Goal: Information Seeking & Learning: Learn about a topic

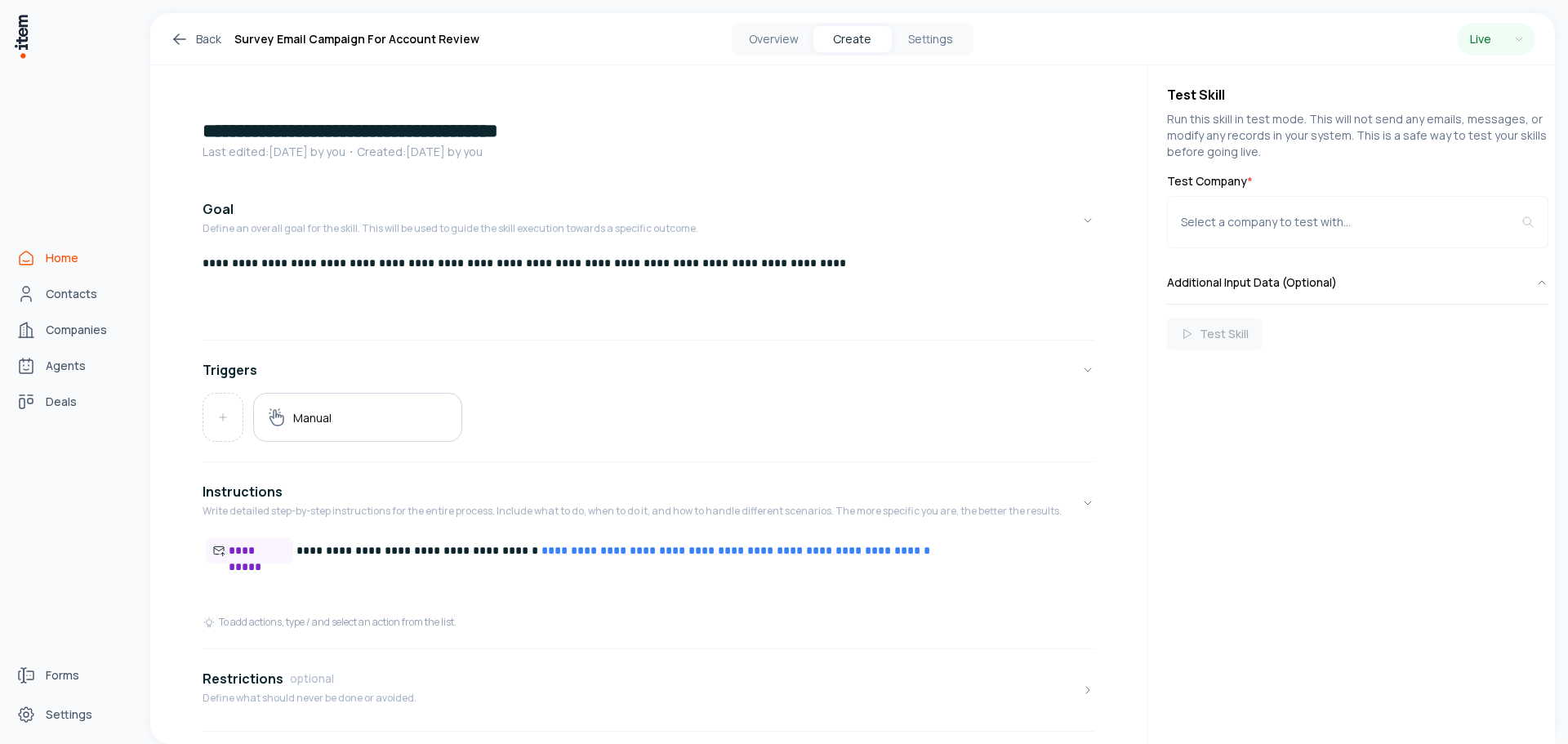
click at [54, 259] on span "Home" at bounding box center [61, 258] width 32 height 17
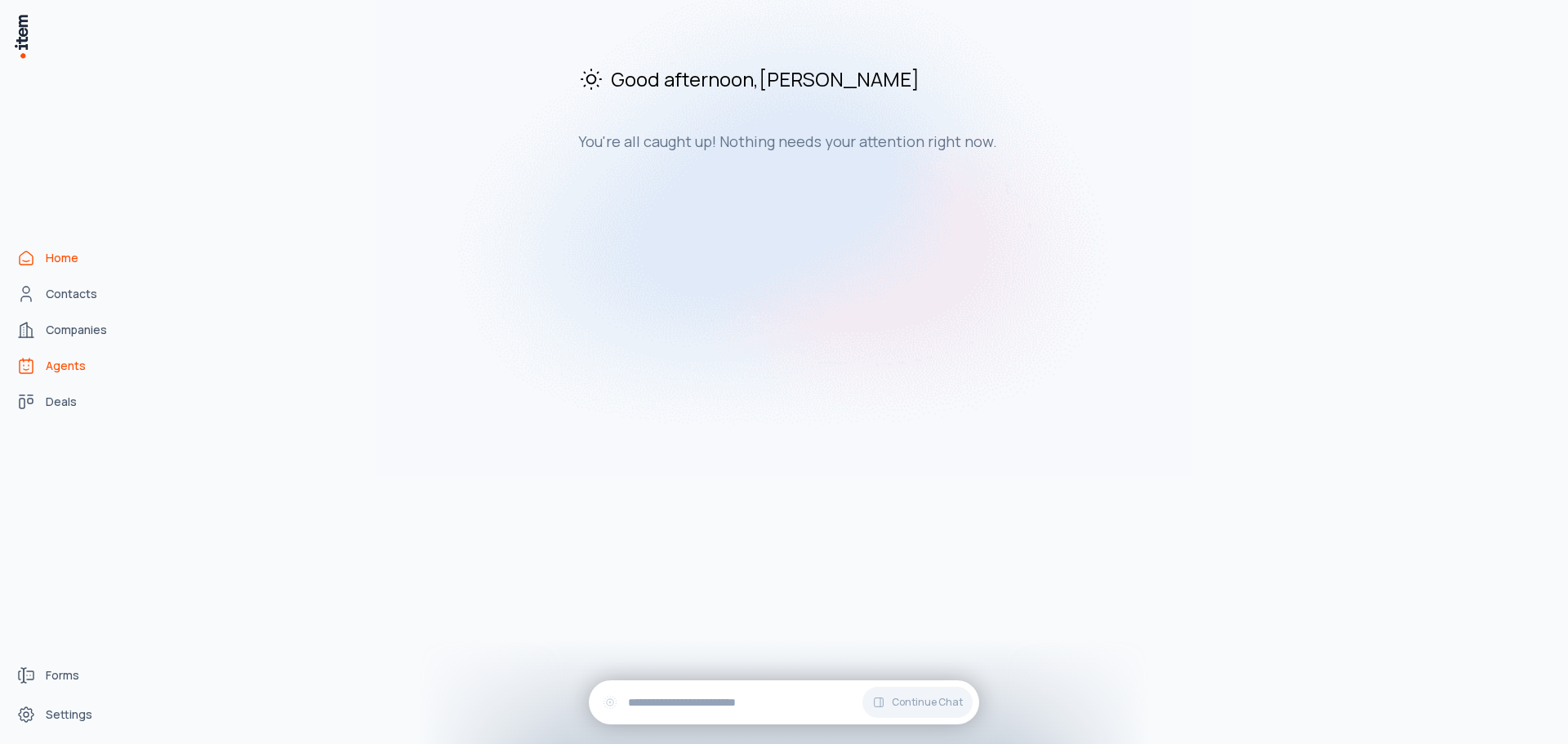
click at [72, 372] on span "Agents" at bounding box center [66, 365] width 40 height 17
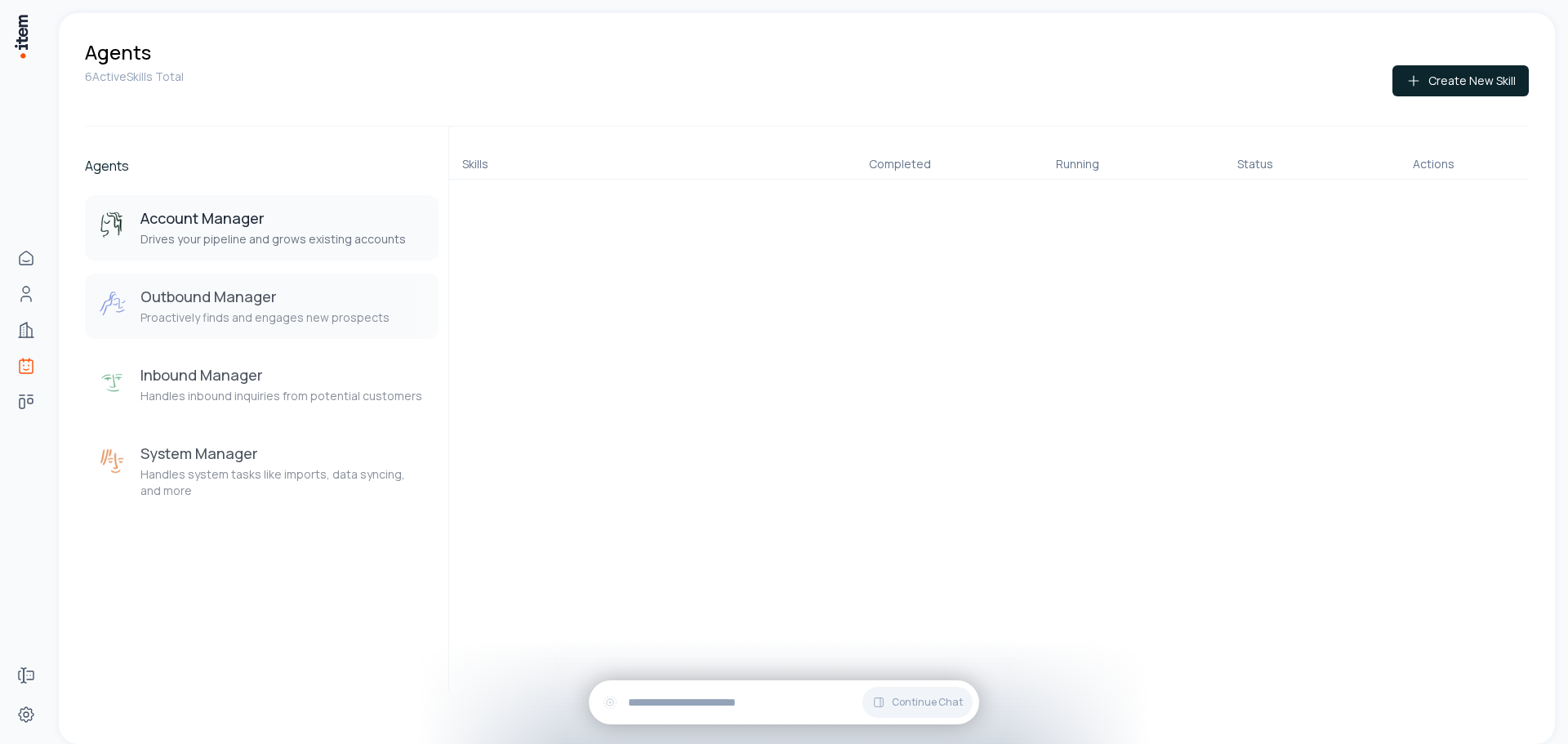
click at [252, 321] on p "Proactively finds and engages new prospects" at bounding box center [265, 317] width 249 height 17
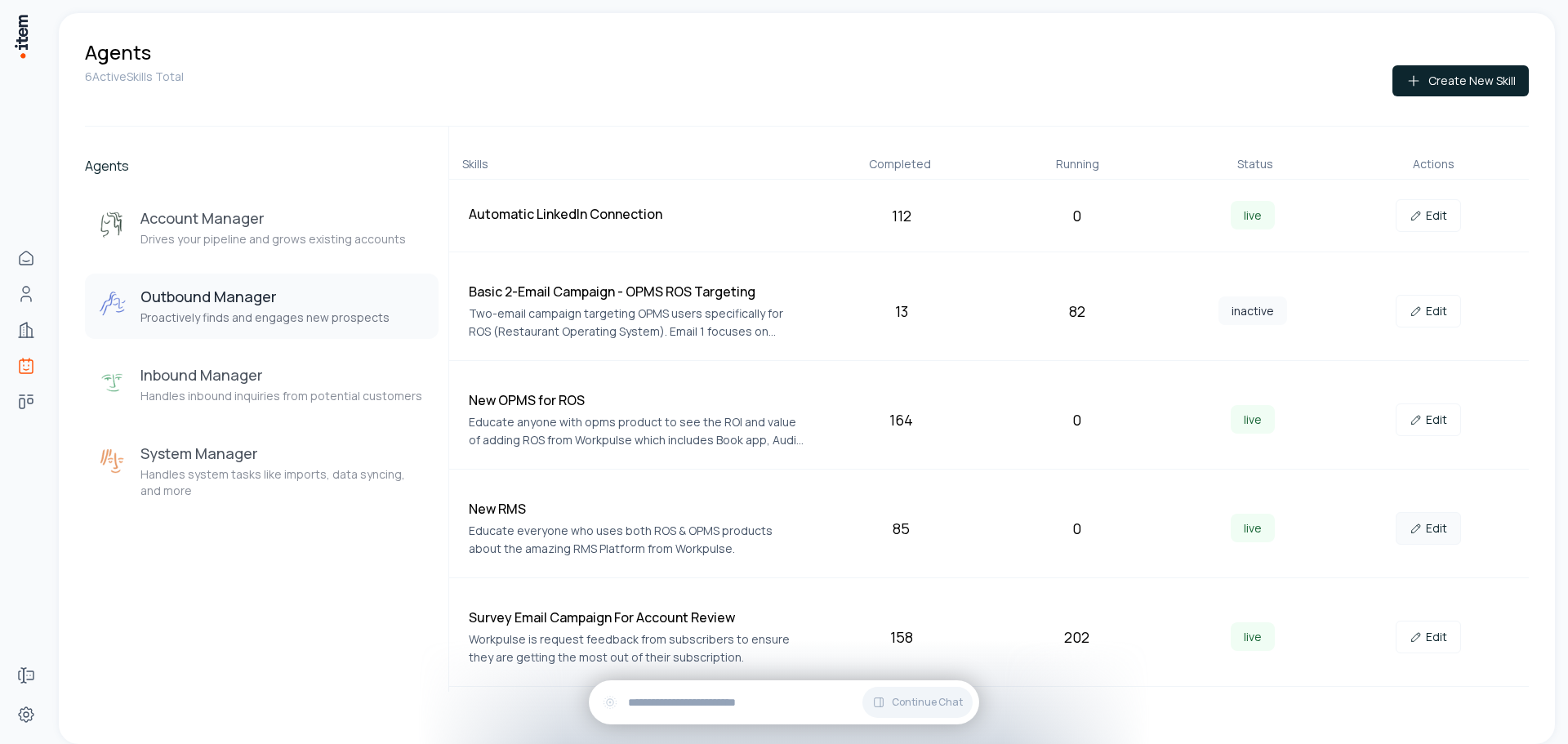
click at [1440, 530] on link "Edit" at bounding box center [1428, 528] width 66 height 32
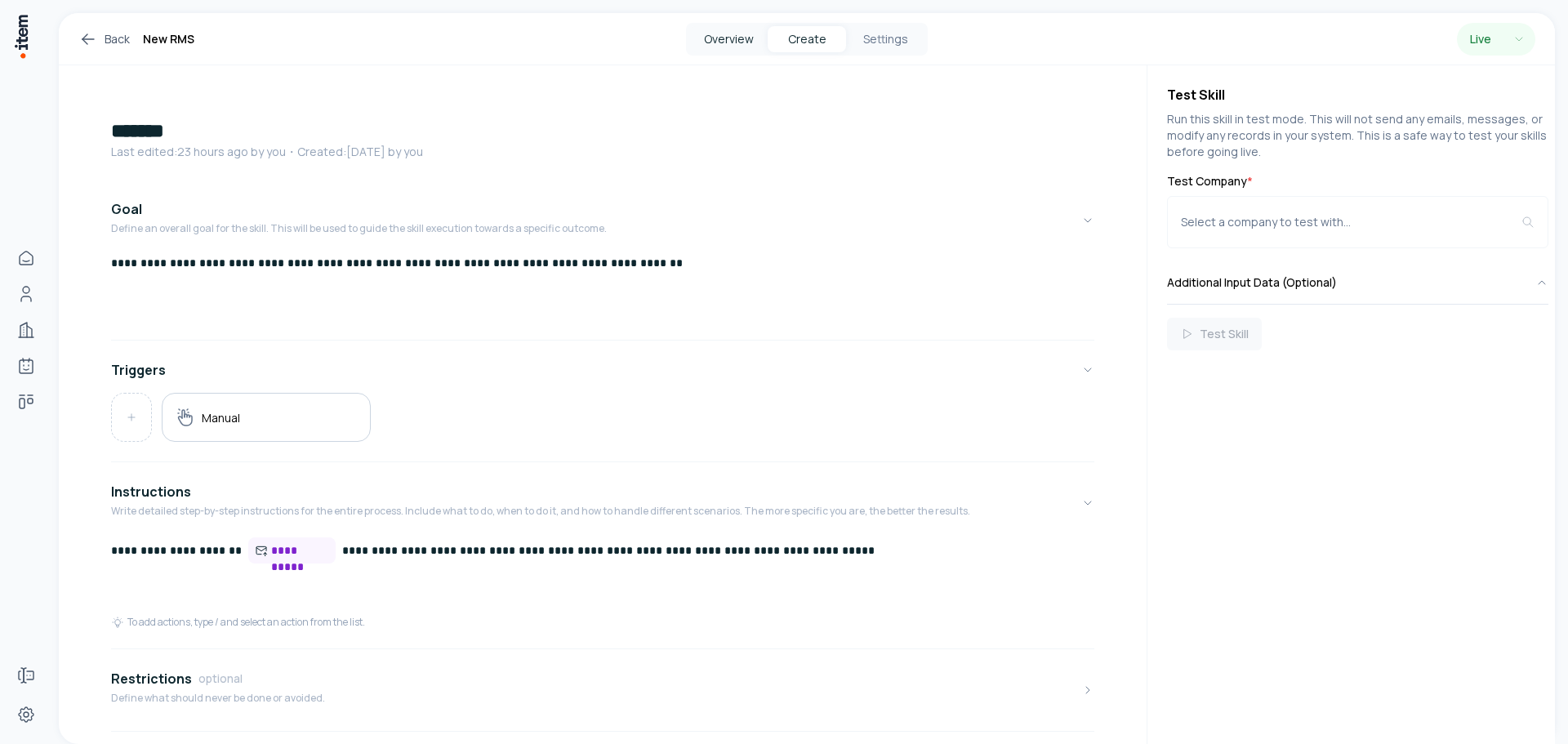
click at [717, 39] on button "Overview" at bounding box center [728, 39] width 78 height 26
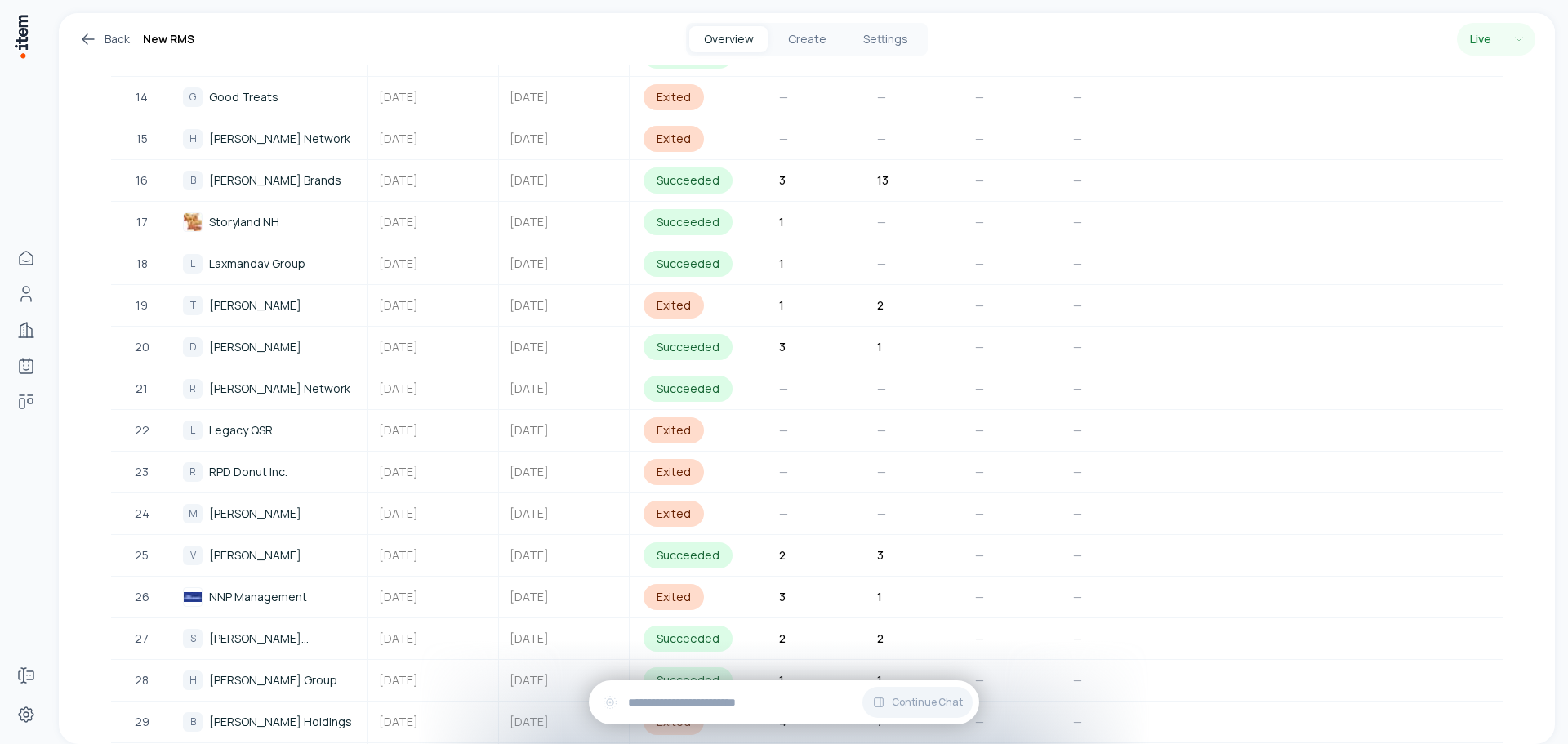
scroll to position [1144, 0]
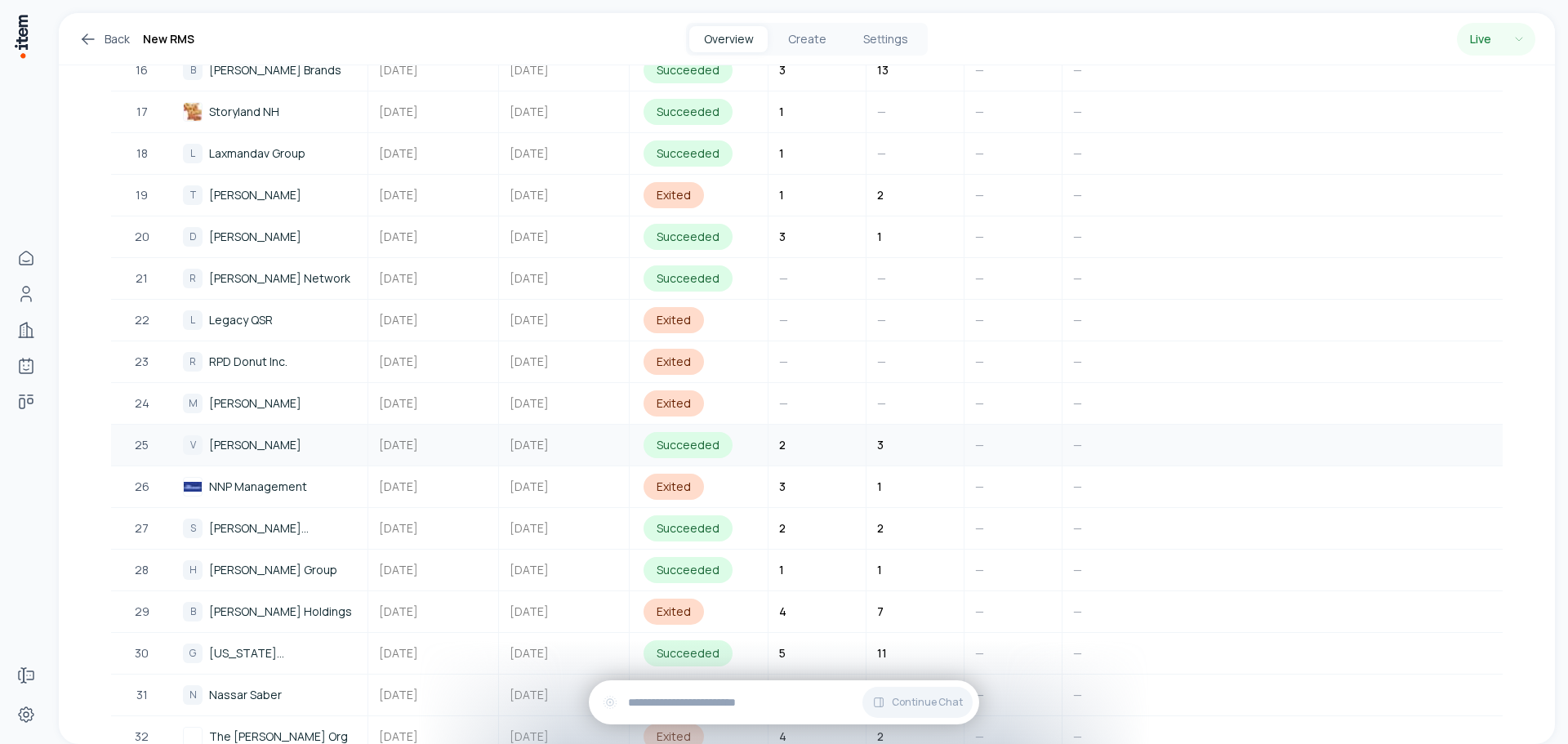
click at [236, 452] on span "[PERSON_NAME]" at bounding box center [255, 445] width 92 height 18
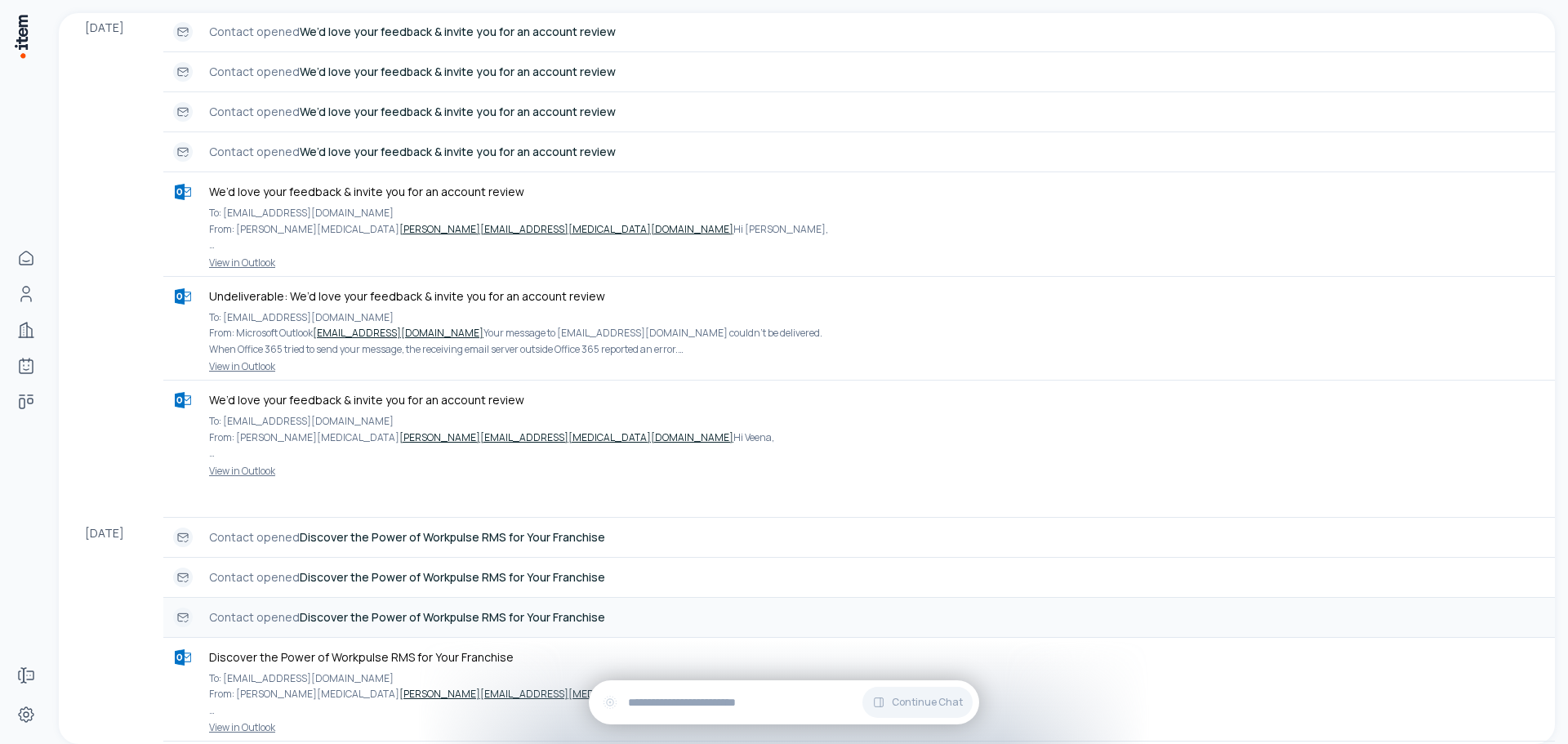
scroll to position [163, 0]
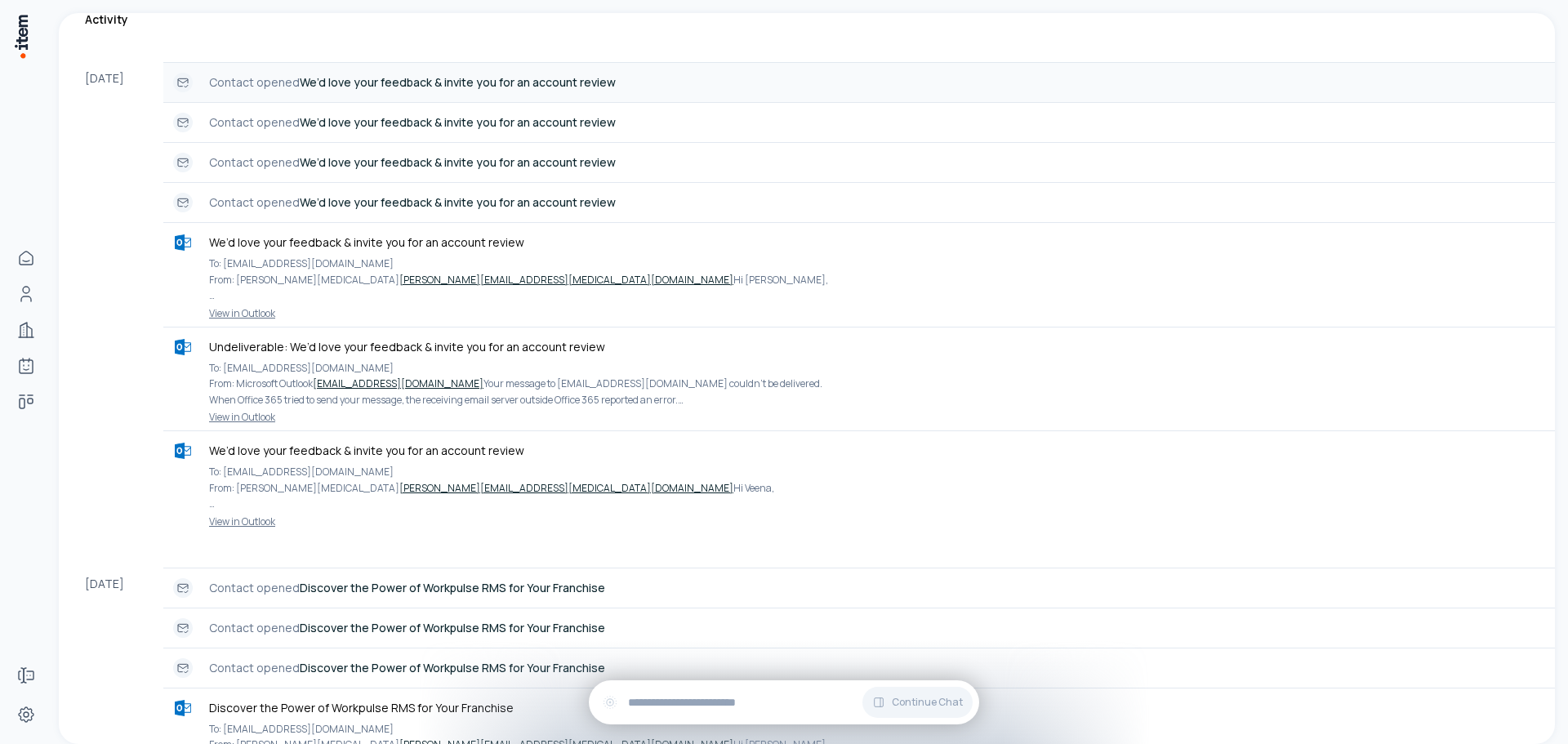
scroll to position [490, 0]
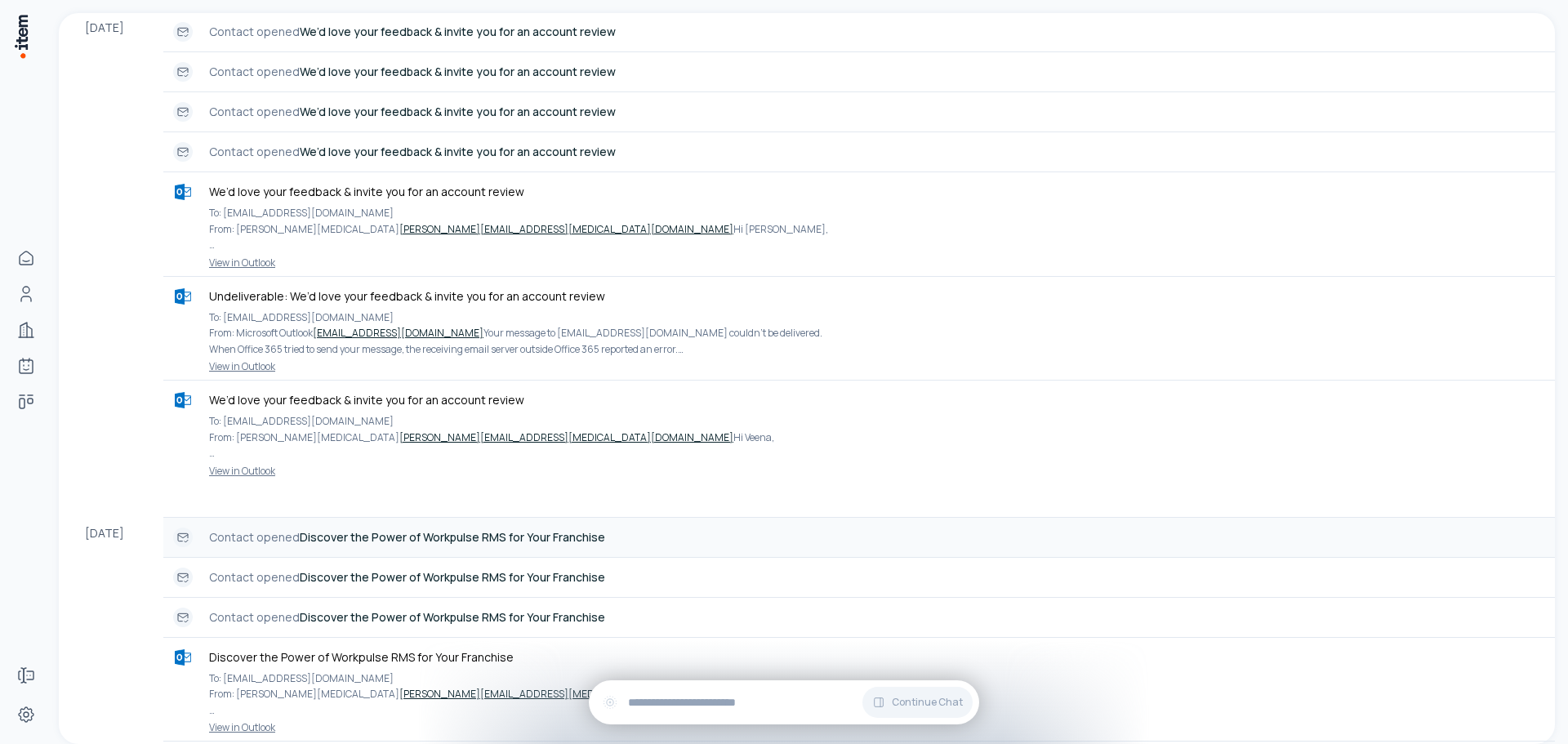
click at [181, 544] on icon at bounding box center [182, 537] width 13 height 13
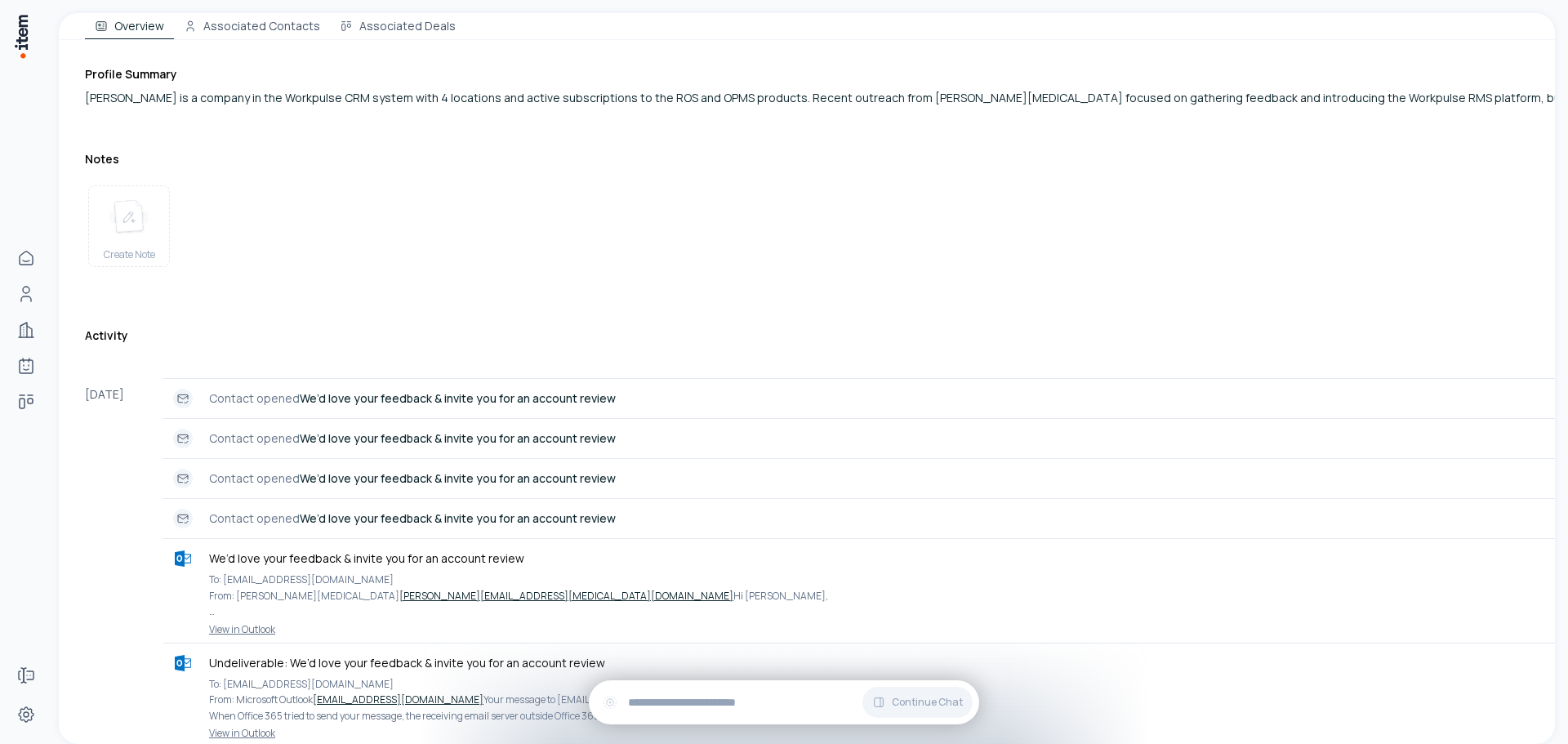
scroll to position [0, 0]
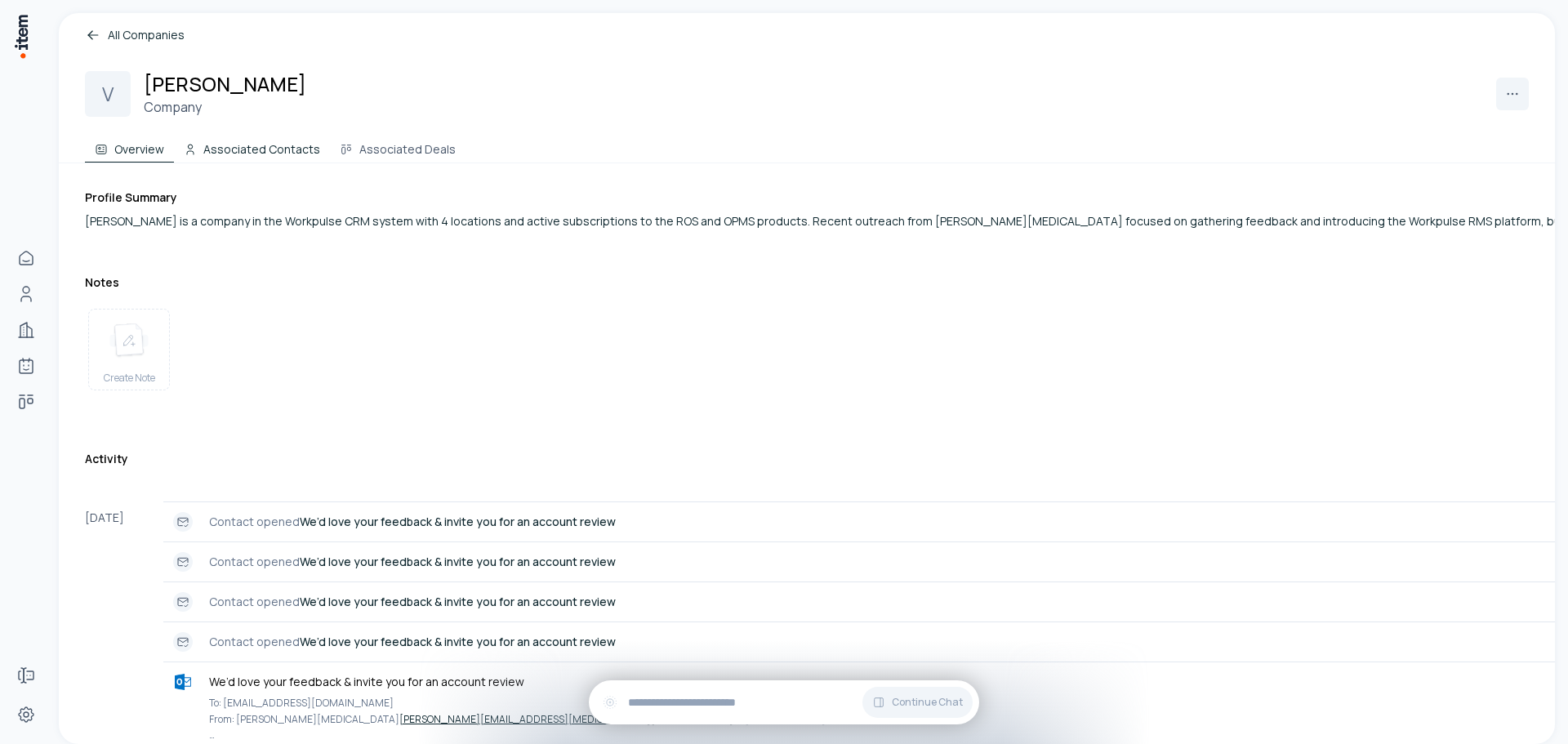
click at [263, 152] on button "Associated Contacts" at bounding box center [252, 145] width 156 height 32
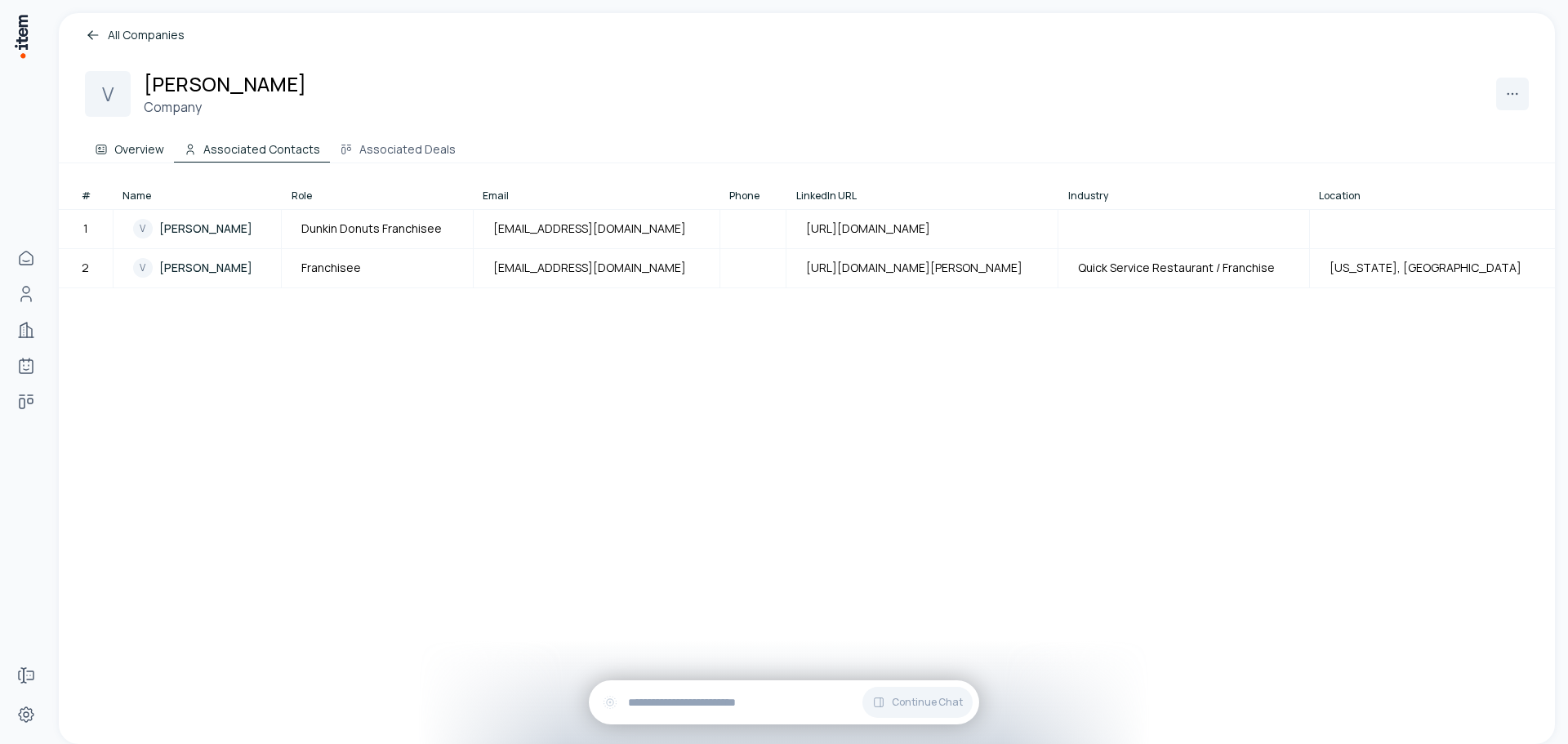
click at [138, 151] on button "Overview" at bounding box center [130, 145] width 89 height 32
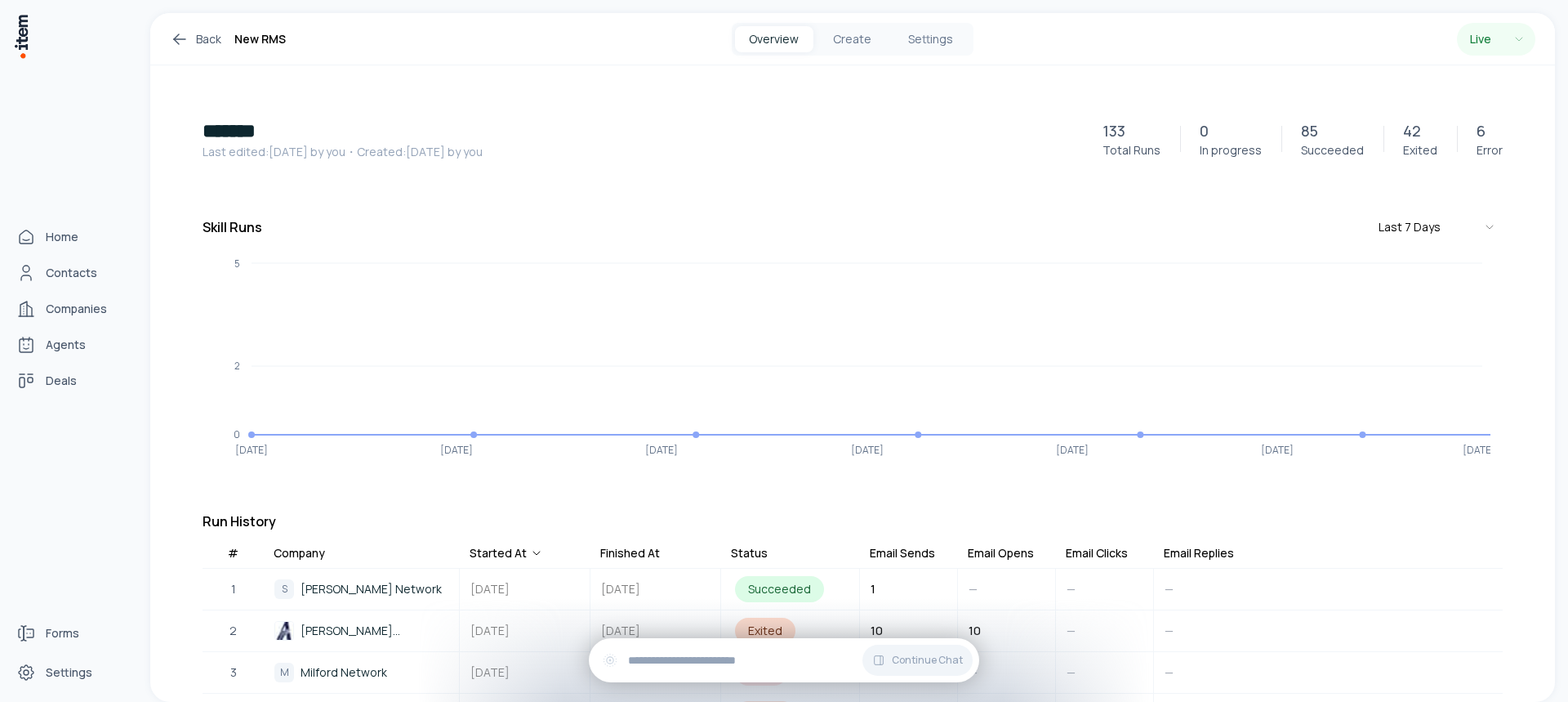
click at [20, 47] on img at bounding box center [21, 36] width 17 height 46
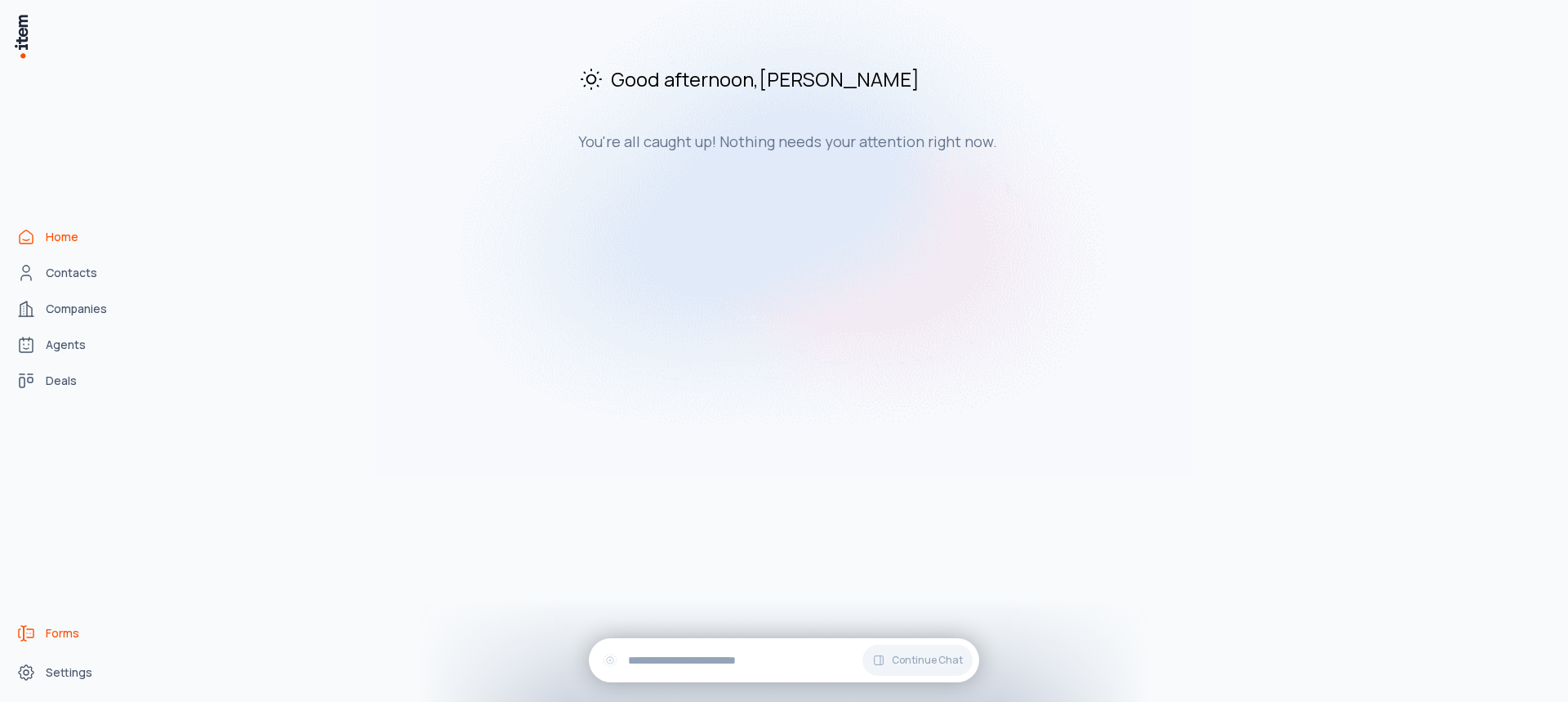
click at [62, 628] on span "Forms" at bounding box center [62, 633] width 33 height 17
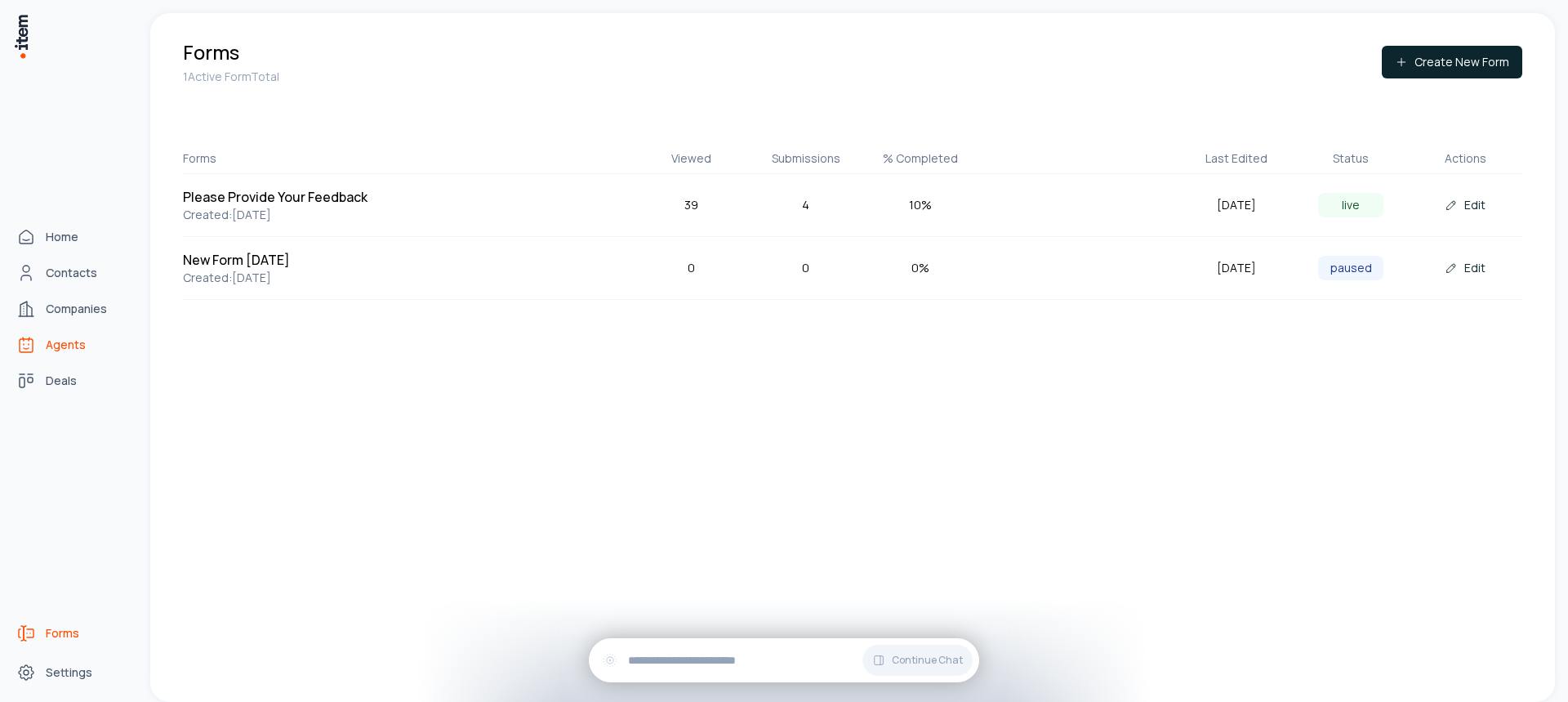
click at [83, 345] on span "Agents" at bounding box center [66, 344] width 40 height 17
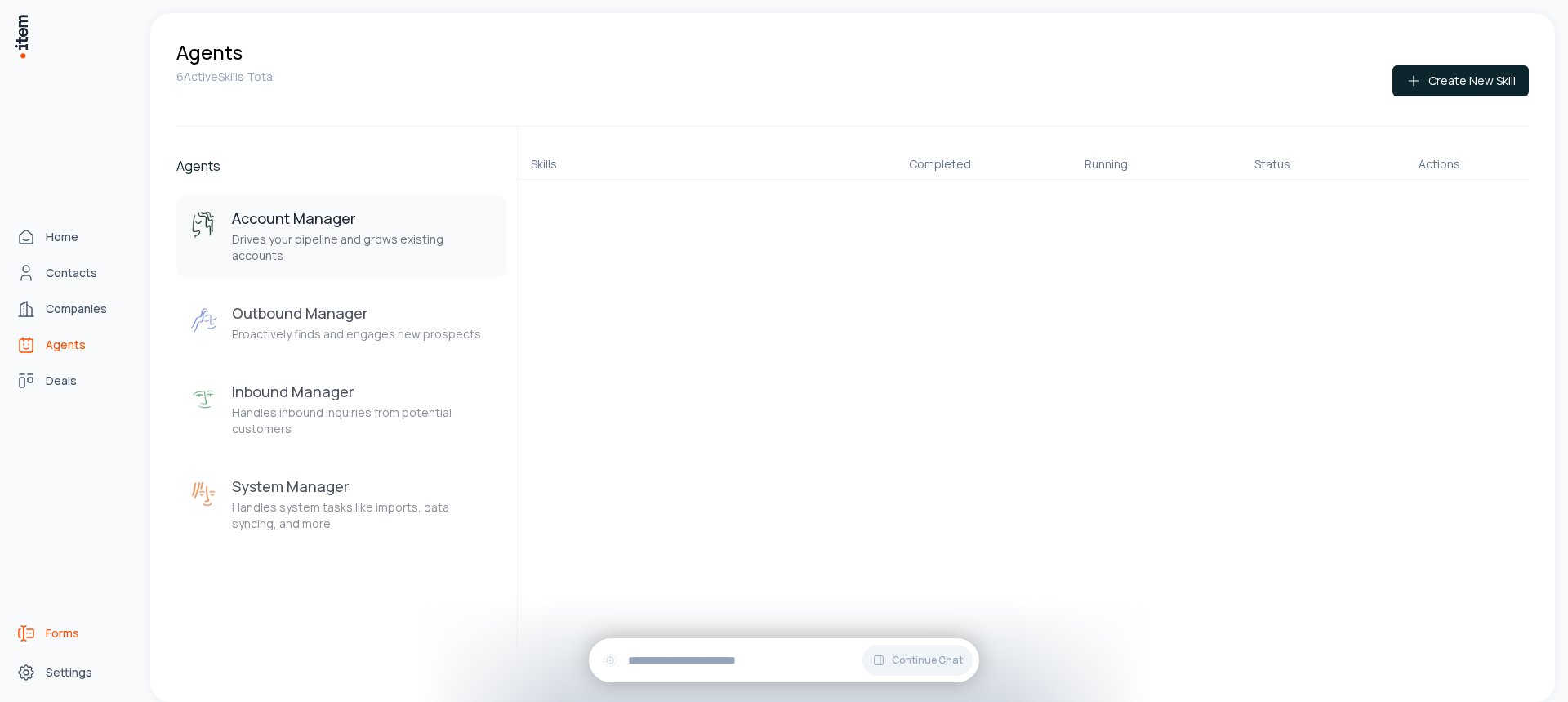
click at [77, 631] on span "Forms" at bounding box center [62, 633] width 33 height 17
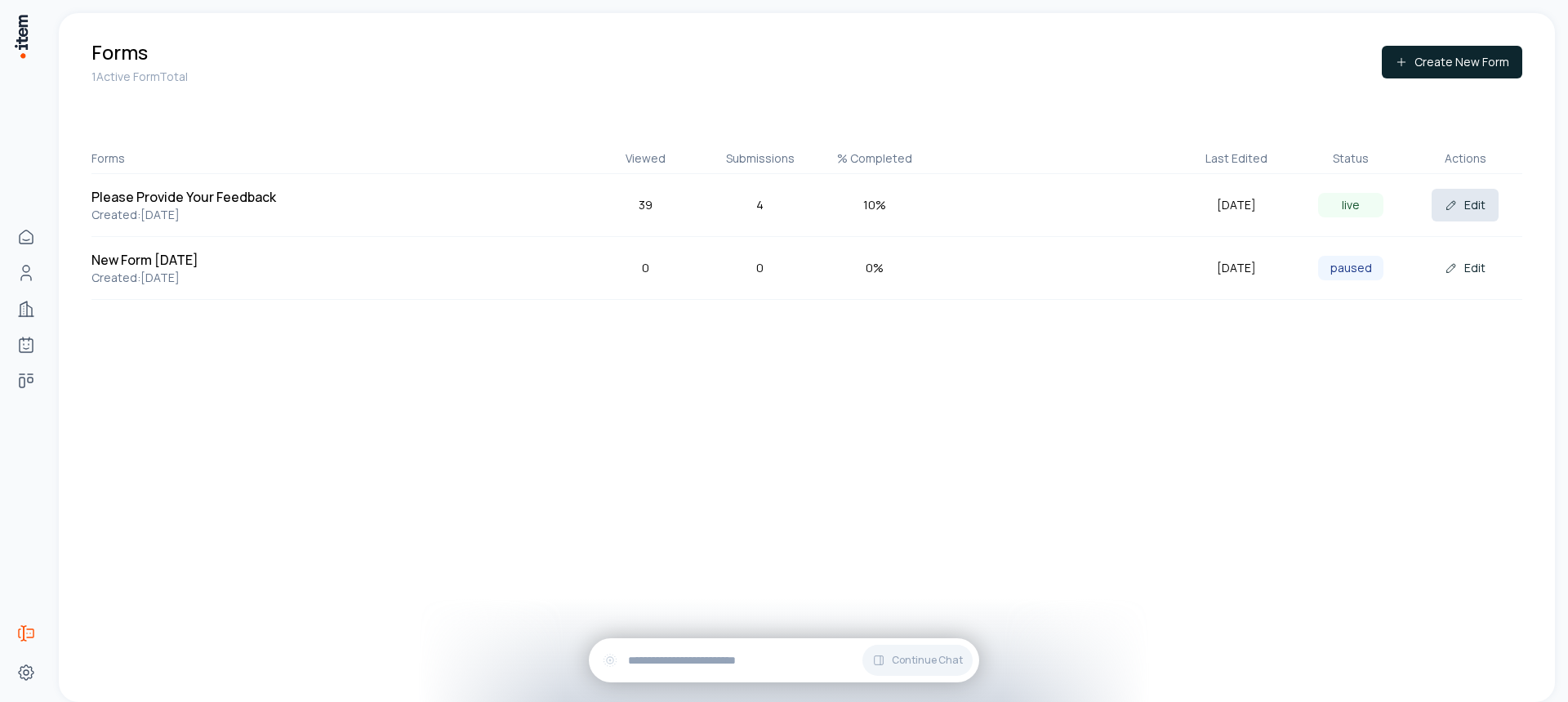
click at [1469, 206] on button "Edit" at bounding box center [1465, 204] width 67 height 32
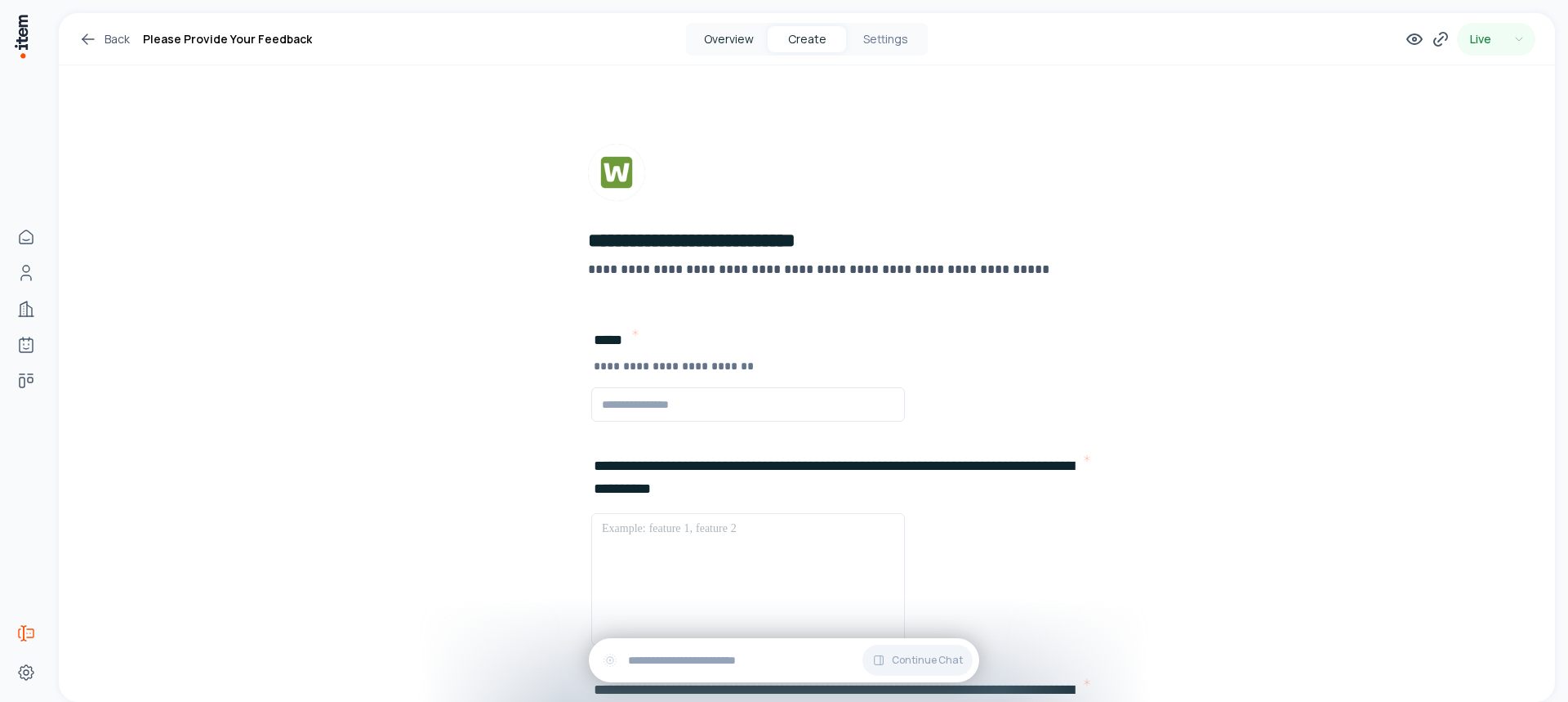
click at [727, 42] on button "Overview" at bounding box center [728, 39] width 78 height 26
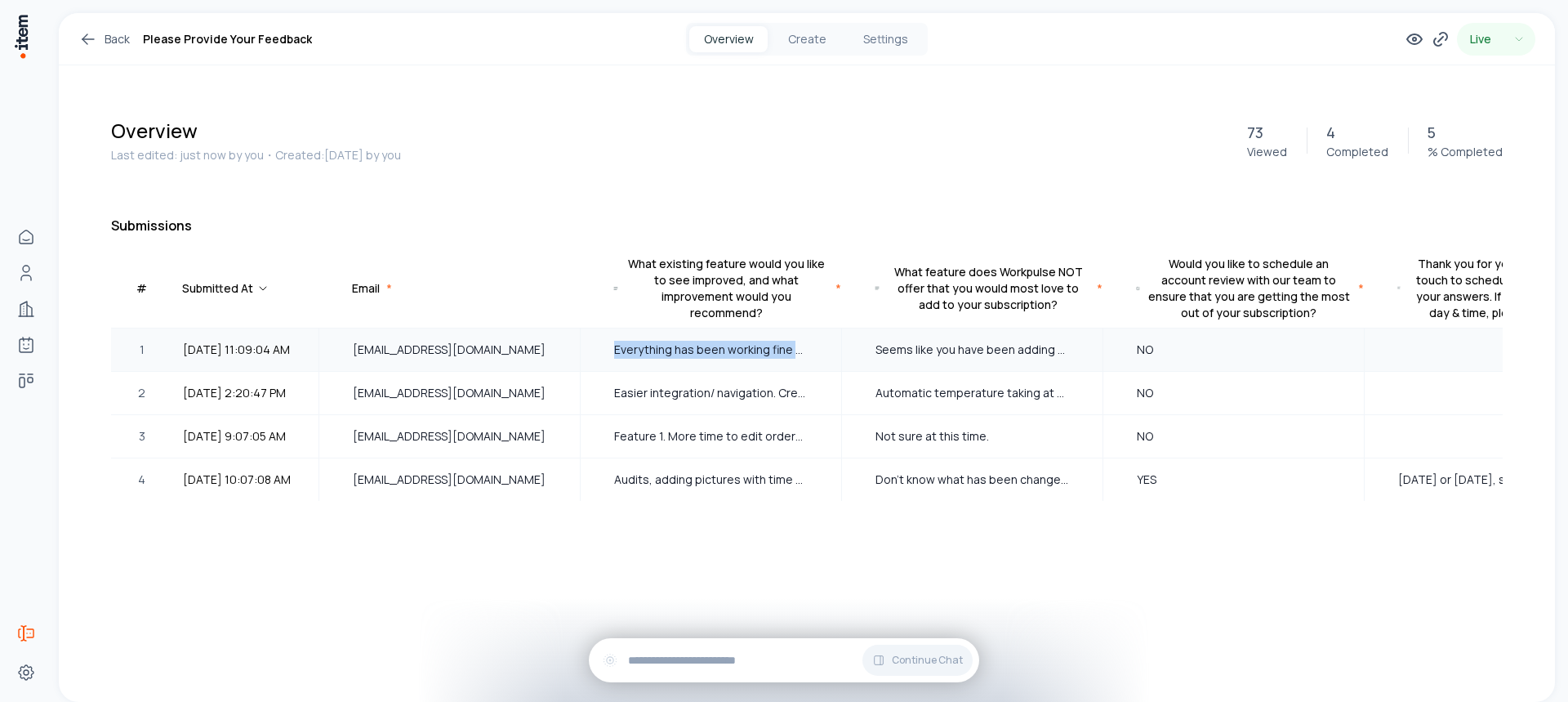
drag, startPoint x: 611, startPoint y: 350, endPoint x: 820, endPoint y: 358, distance: 209.2
click at [820, 358] on div "Everything has been working fine so far" at bounding box center [711, 350] width 259 height 41
click at [753, 358] on div "Everything has been working fine so far" at bounding box center [711, 350] width 259 height 41
click at [865, 579] on div "# Submitted At Email * What existing feature would you like to see improved, an…" at bounding box center [807, 417] width 1392 height 324
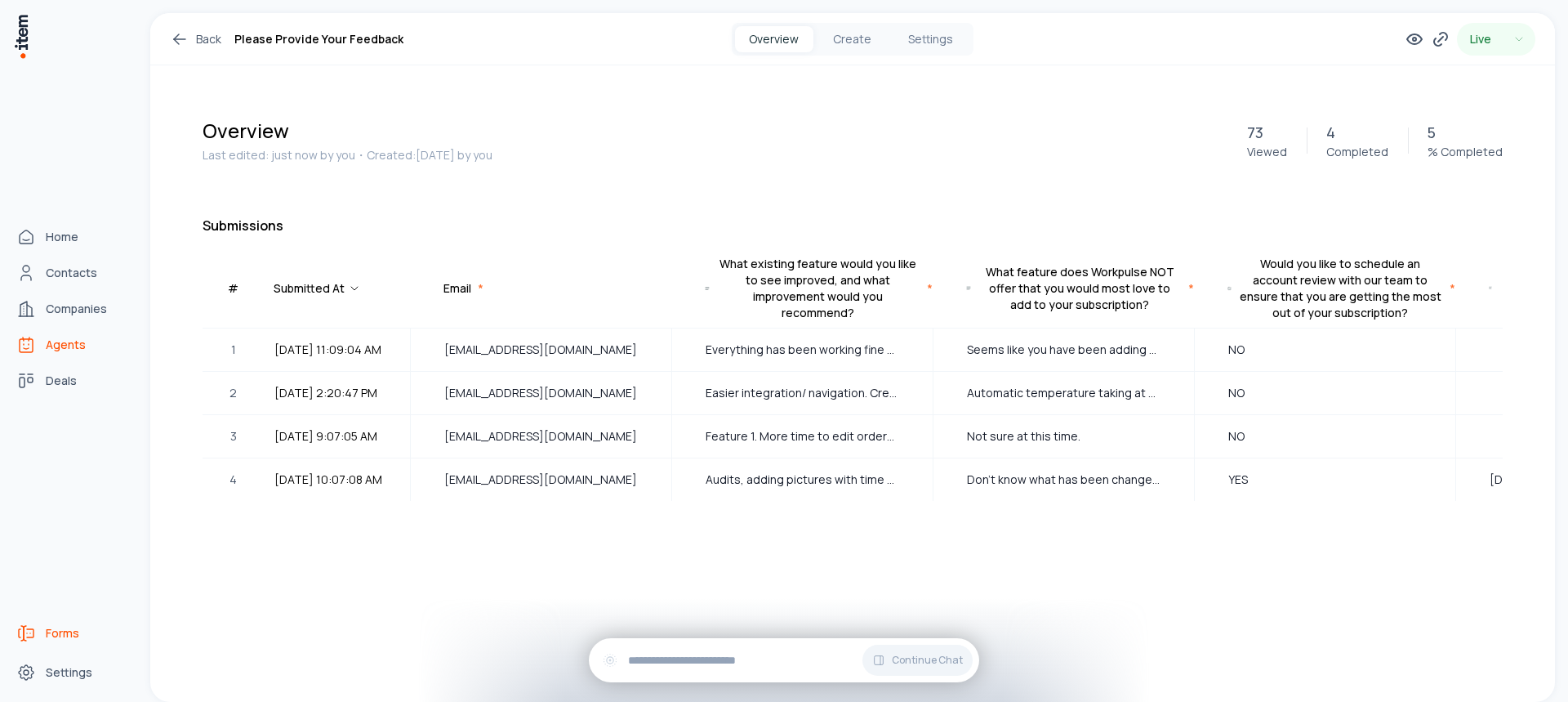
click at [70, 344] on span "Agents" at bounding box center [66, 344] width 40 height 17
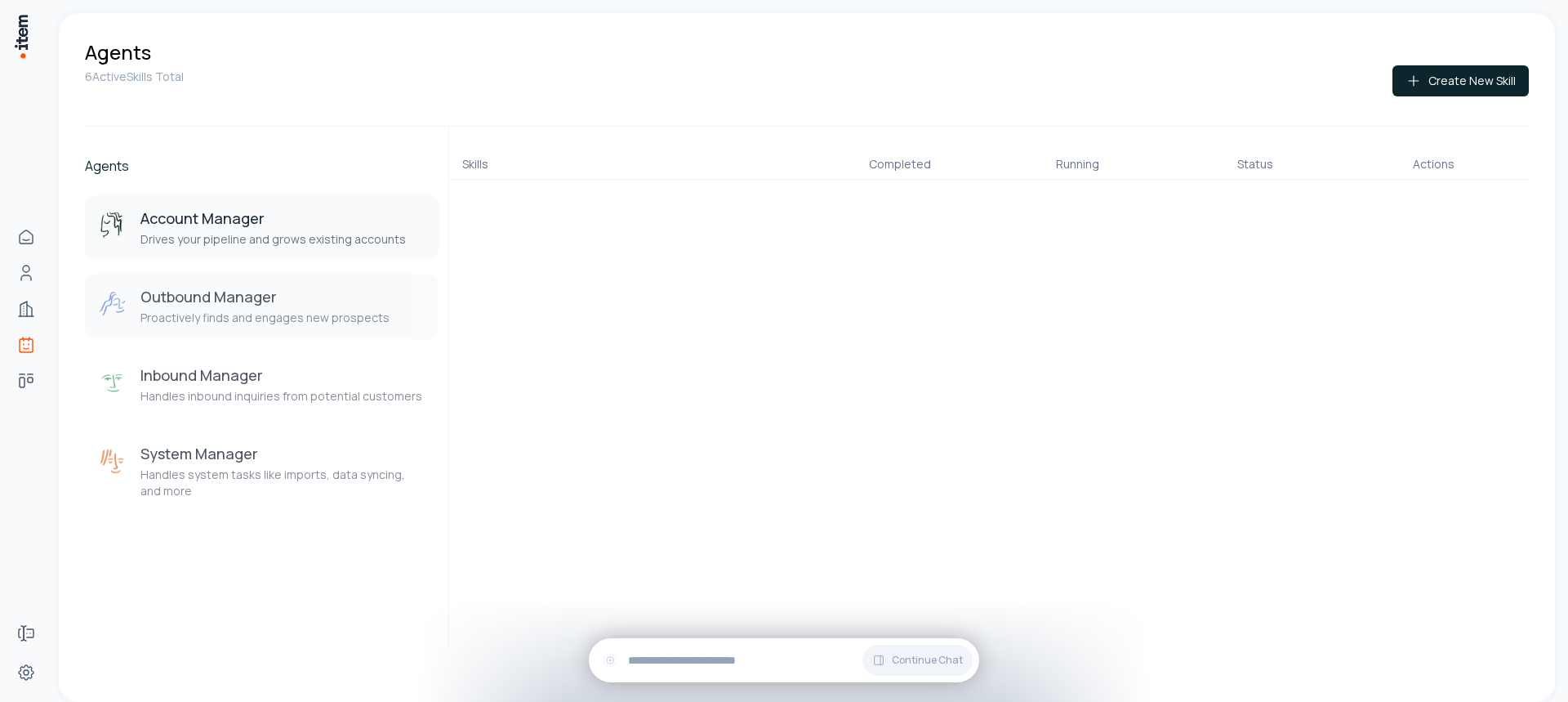
click at [248, 308] on div "Outbound Manager Proactively finds and engages new prospects" at bounding box center [265, 306] width 249 height 39
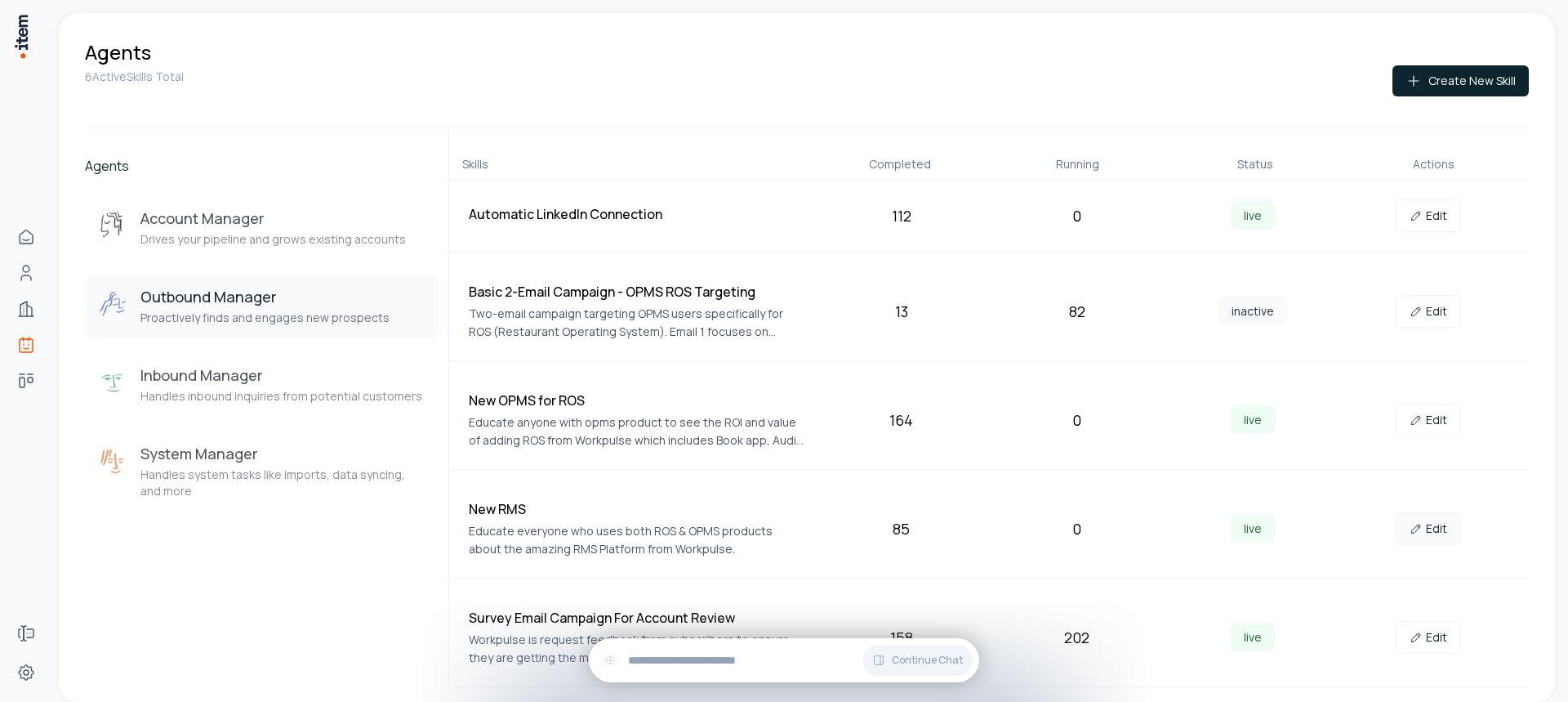
click at [1437, 530] on link "Edit" at bounding box center [1428, 528] width 66 height 32
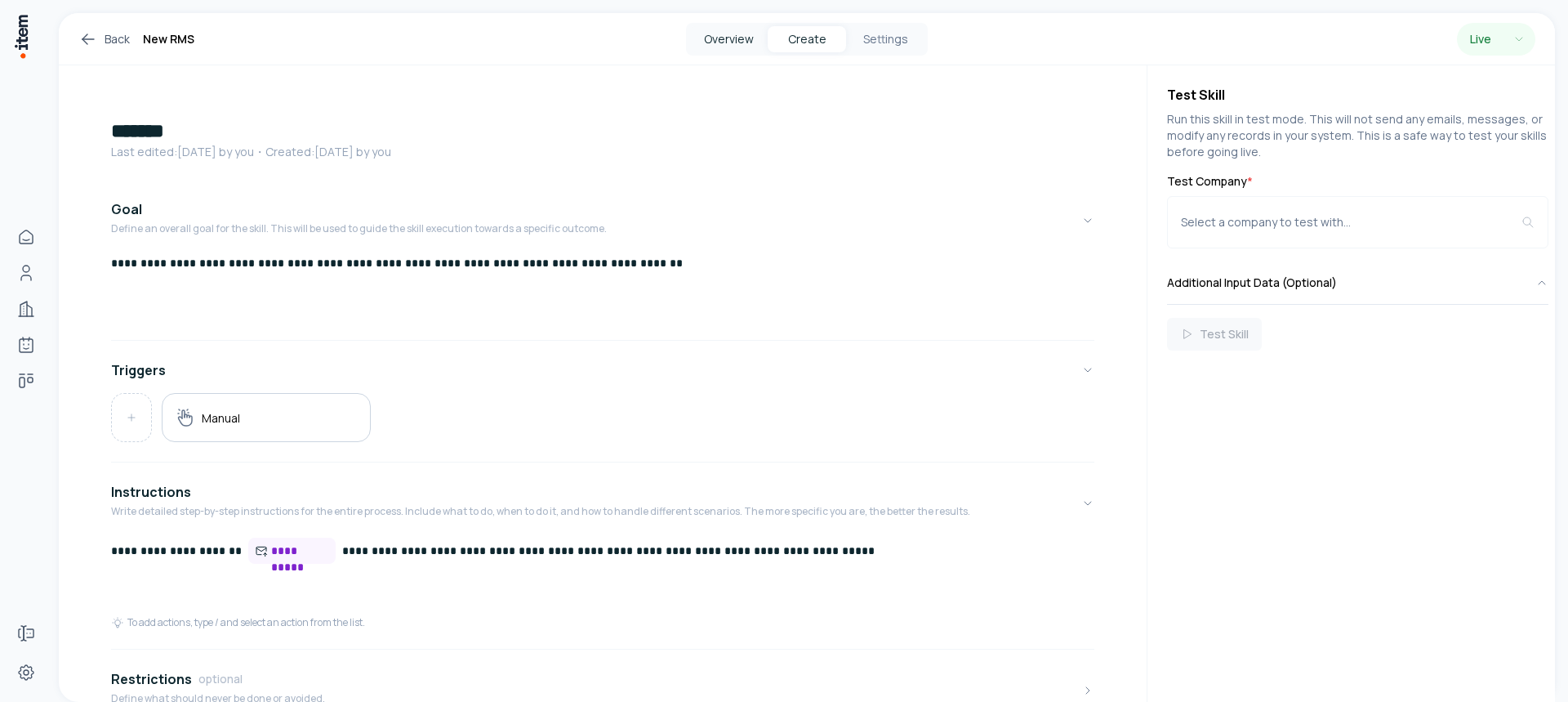
click at [731, 39] on button "Overview" at bounding box center [728, 39] width 78 height 26
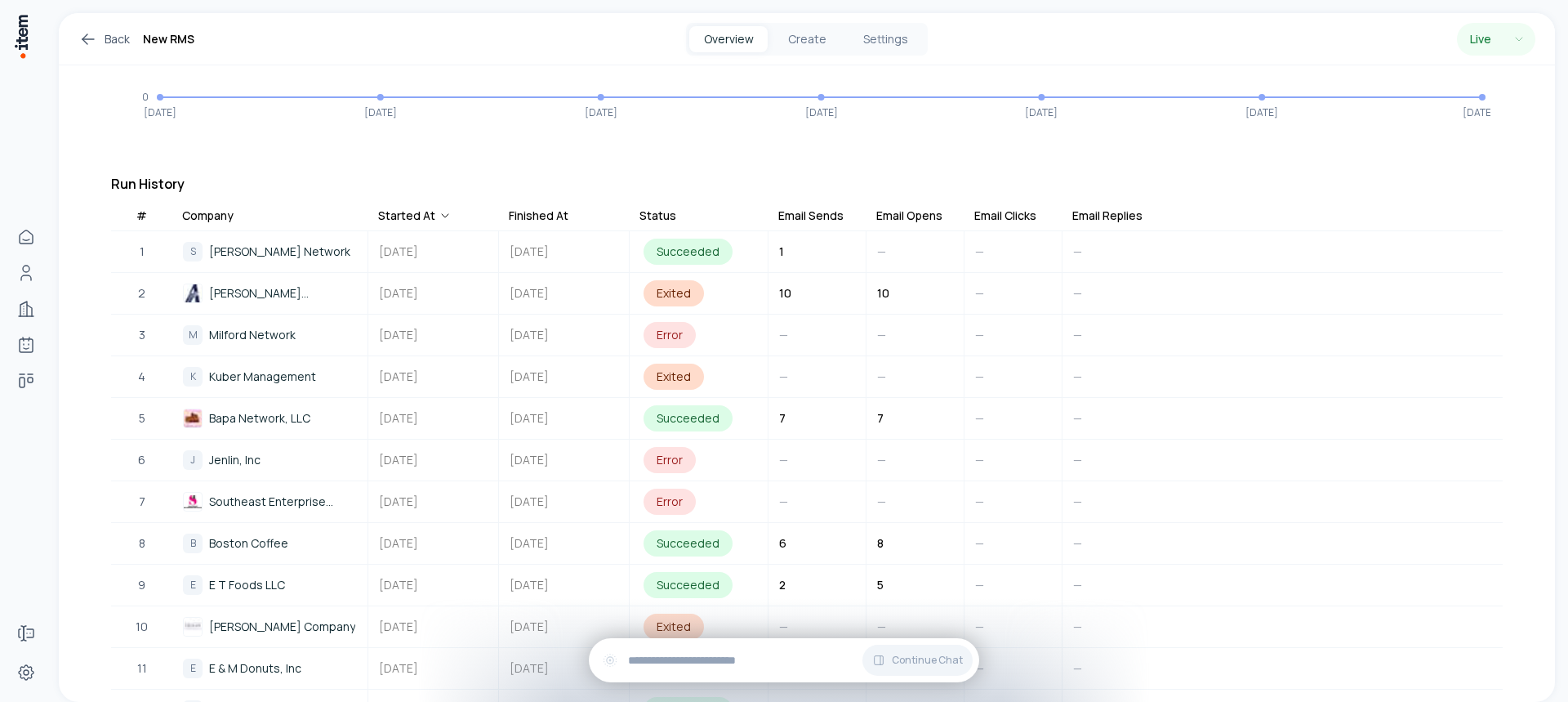
scroll to position [408, 0]
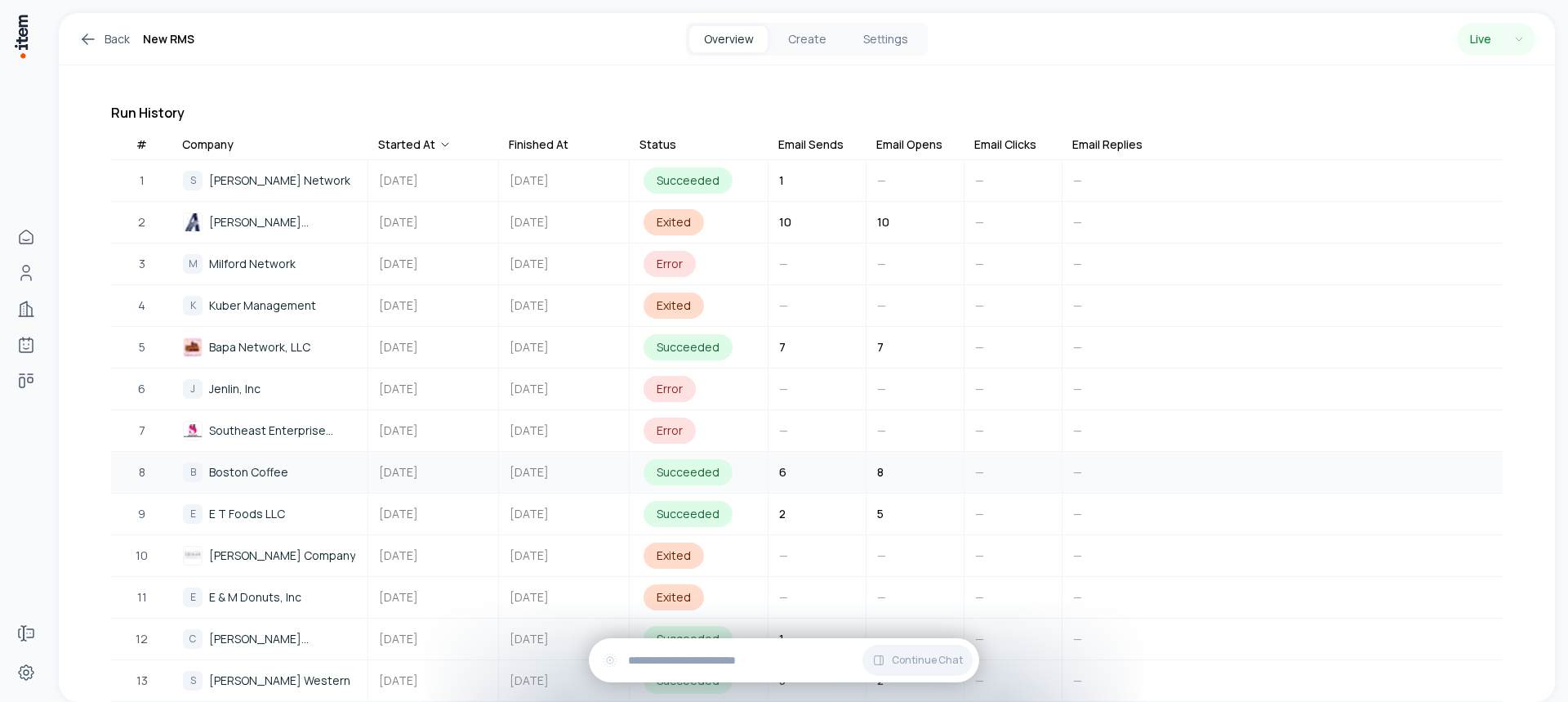
click at [267, 476] on span "Boston Coffee" at bounding box center [249, 472] width 79 height 18
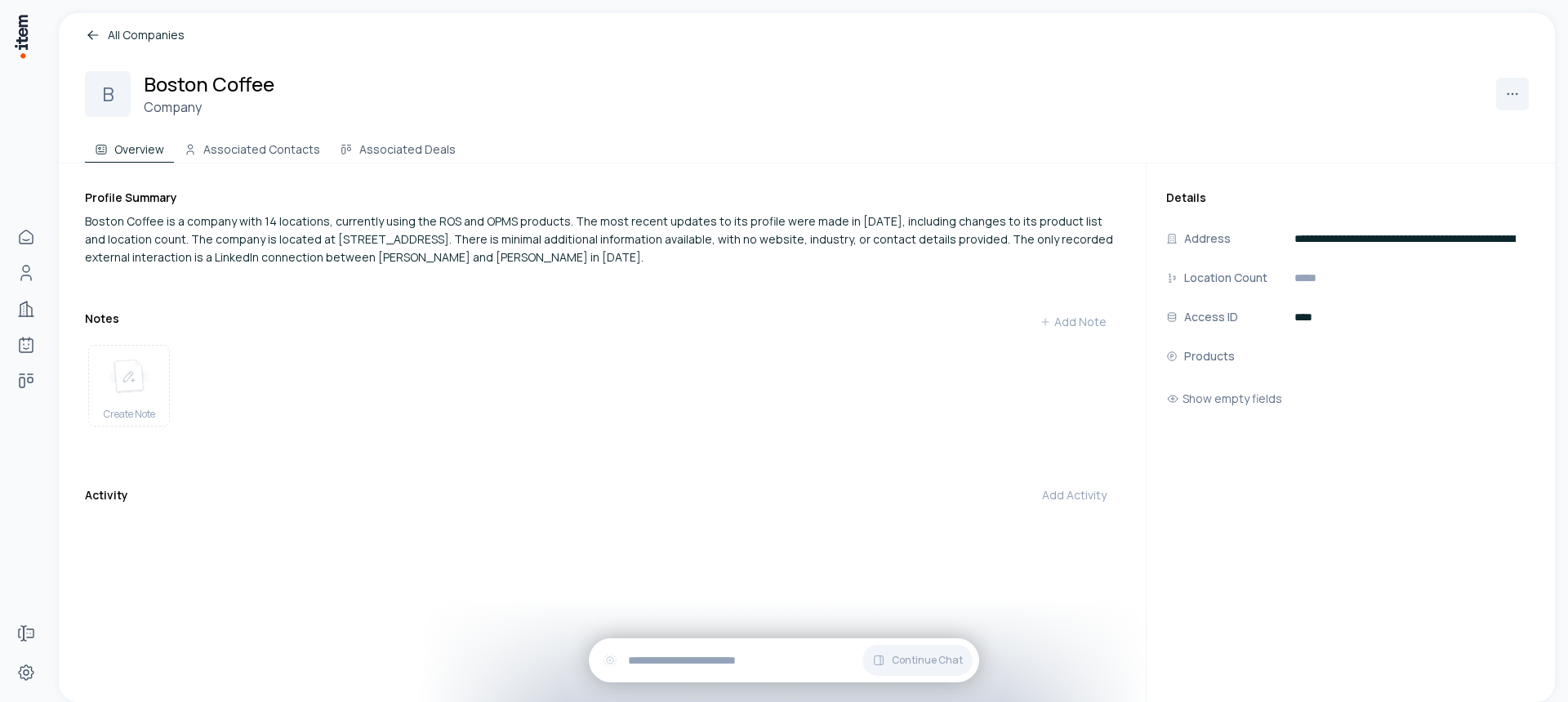
click at [119, 36] on link "All Companies" at bounding box center [807, 35] width 1444 height 18
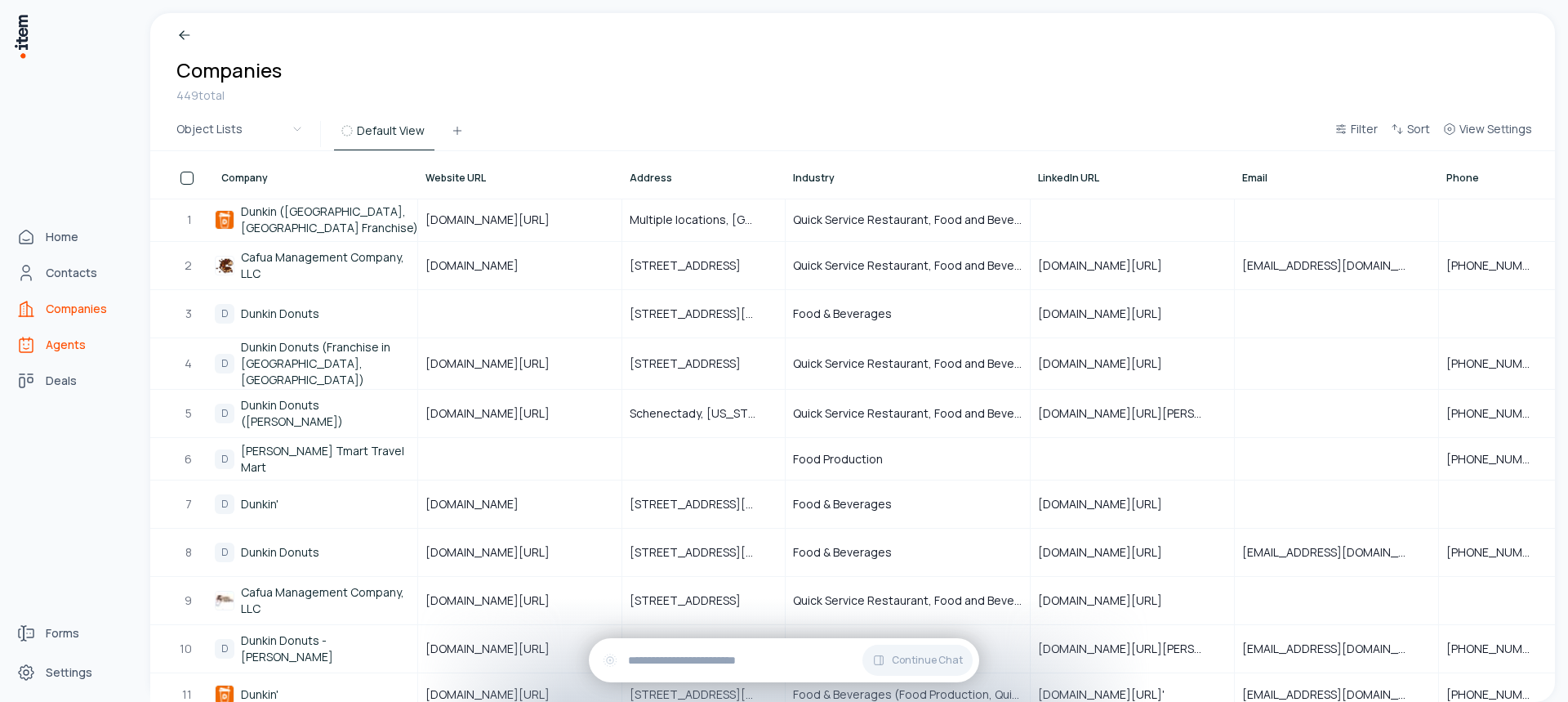
click at [65, 341] on span "Agents" at bounding box center [66, 344] width 40 height 17
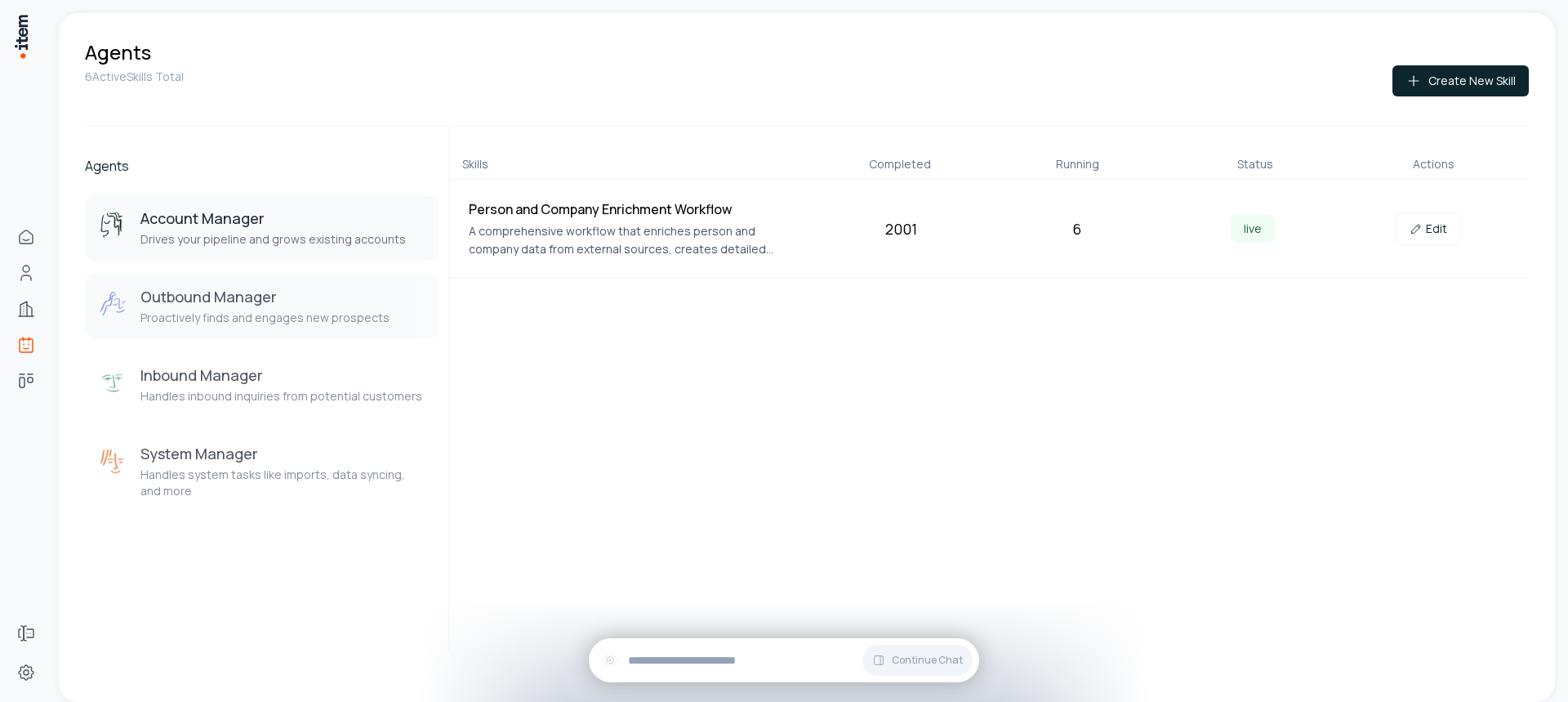
click at [303, 302] on h3 "Outbound Manager" at bounding box center [265, 296] width 249 height 19
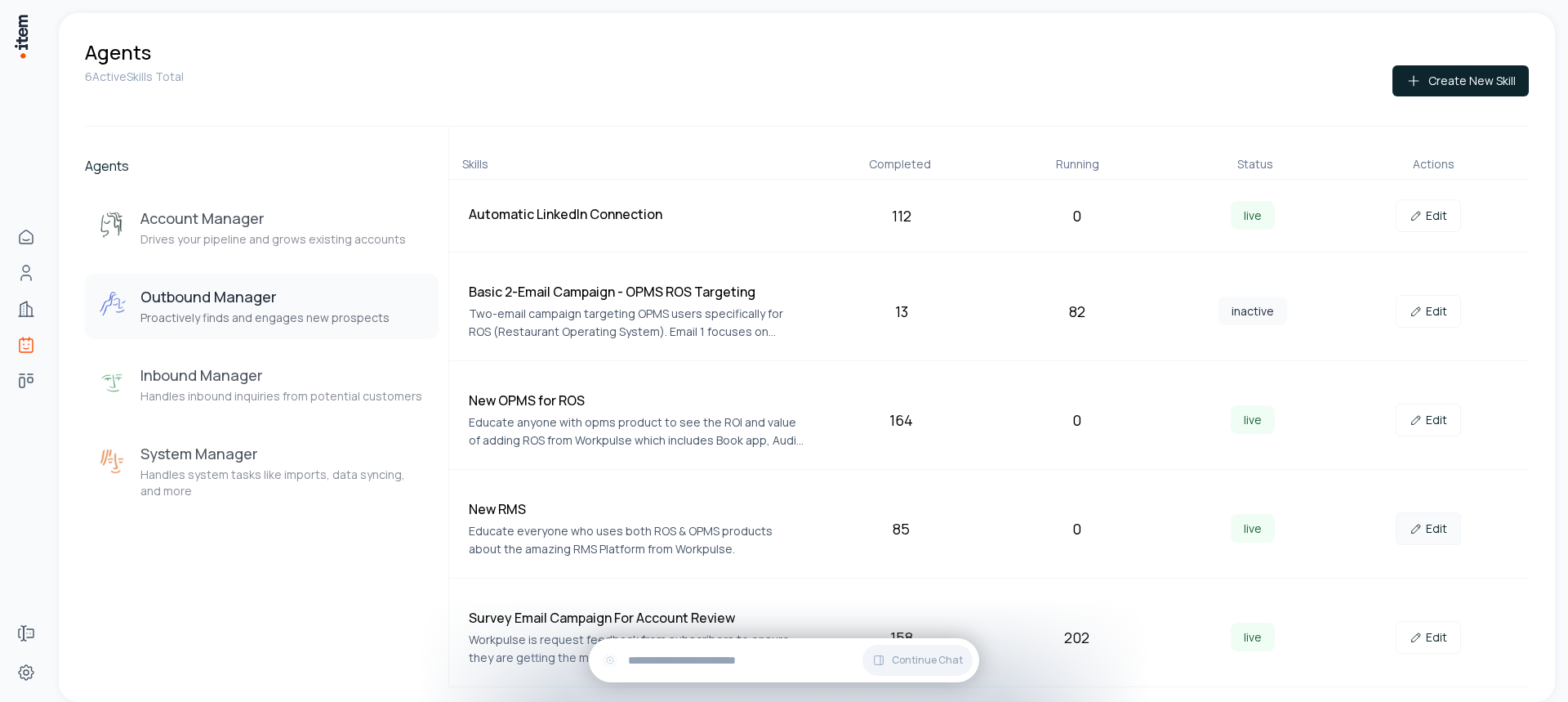
click at [1431, 526] on link "Edit" at bounding box center [1428, 528] width 66 height 32
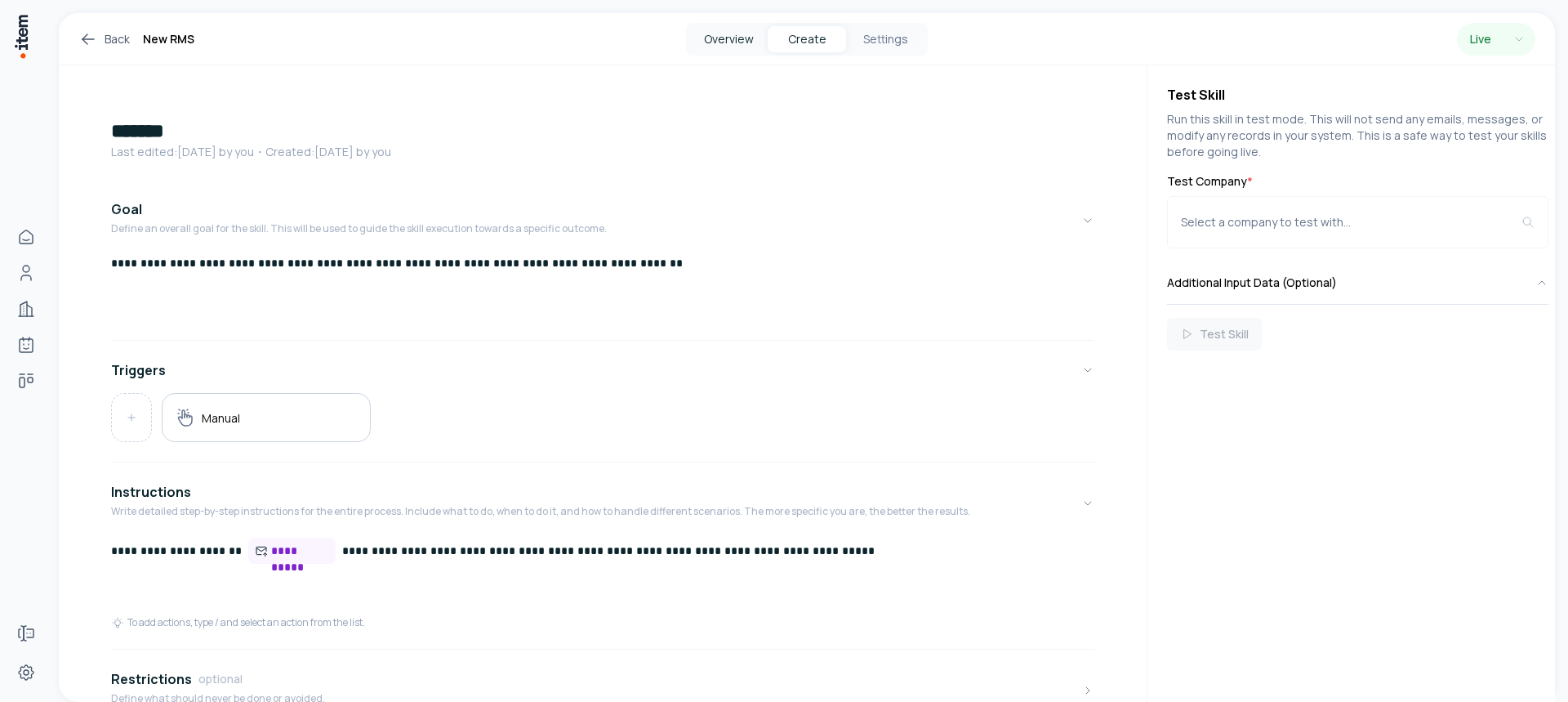
click at [731, 43] on button "Overview" at bounding box center [728, 39] width 78 height 26
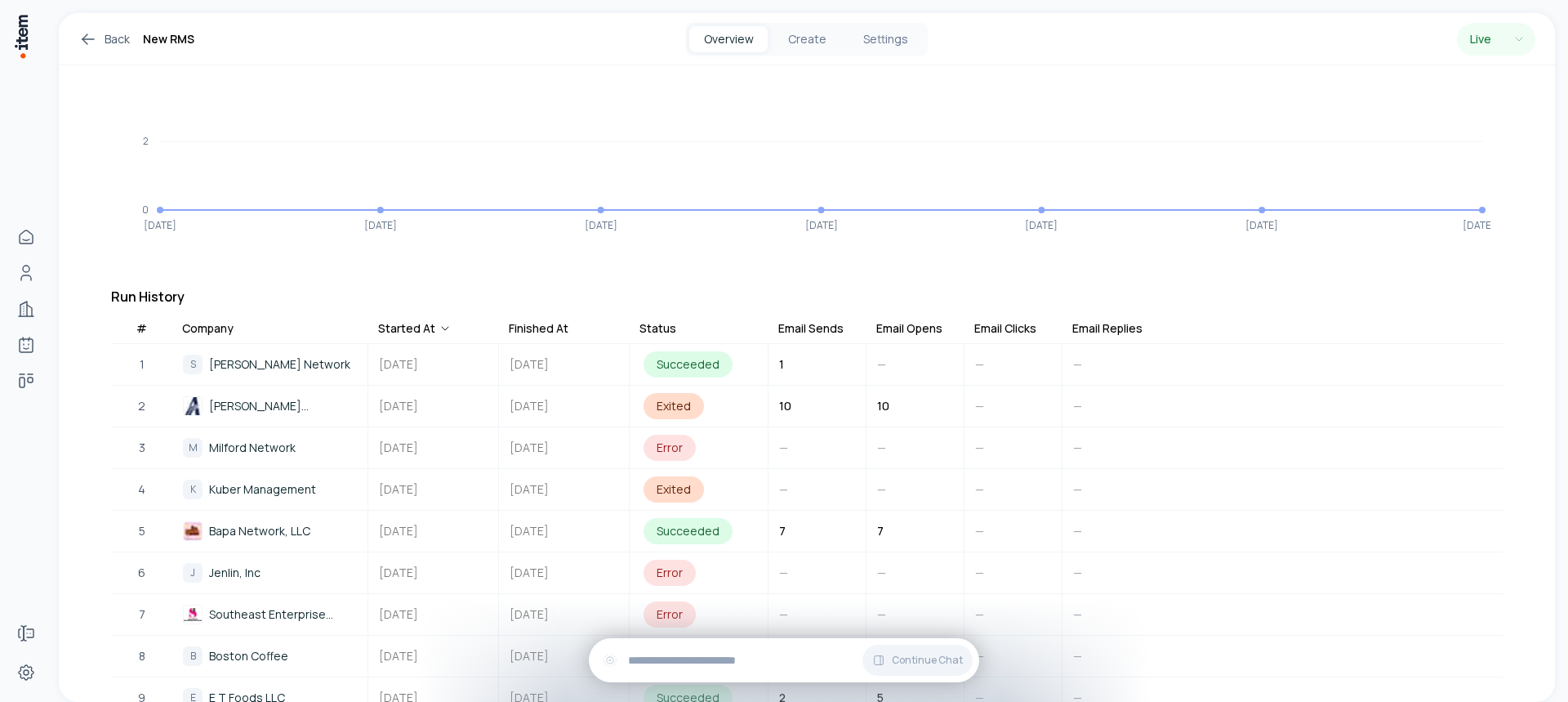
scroll to position [82, 0]
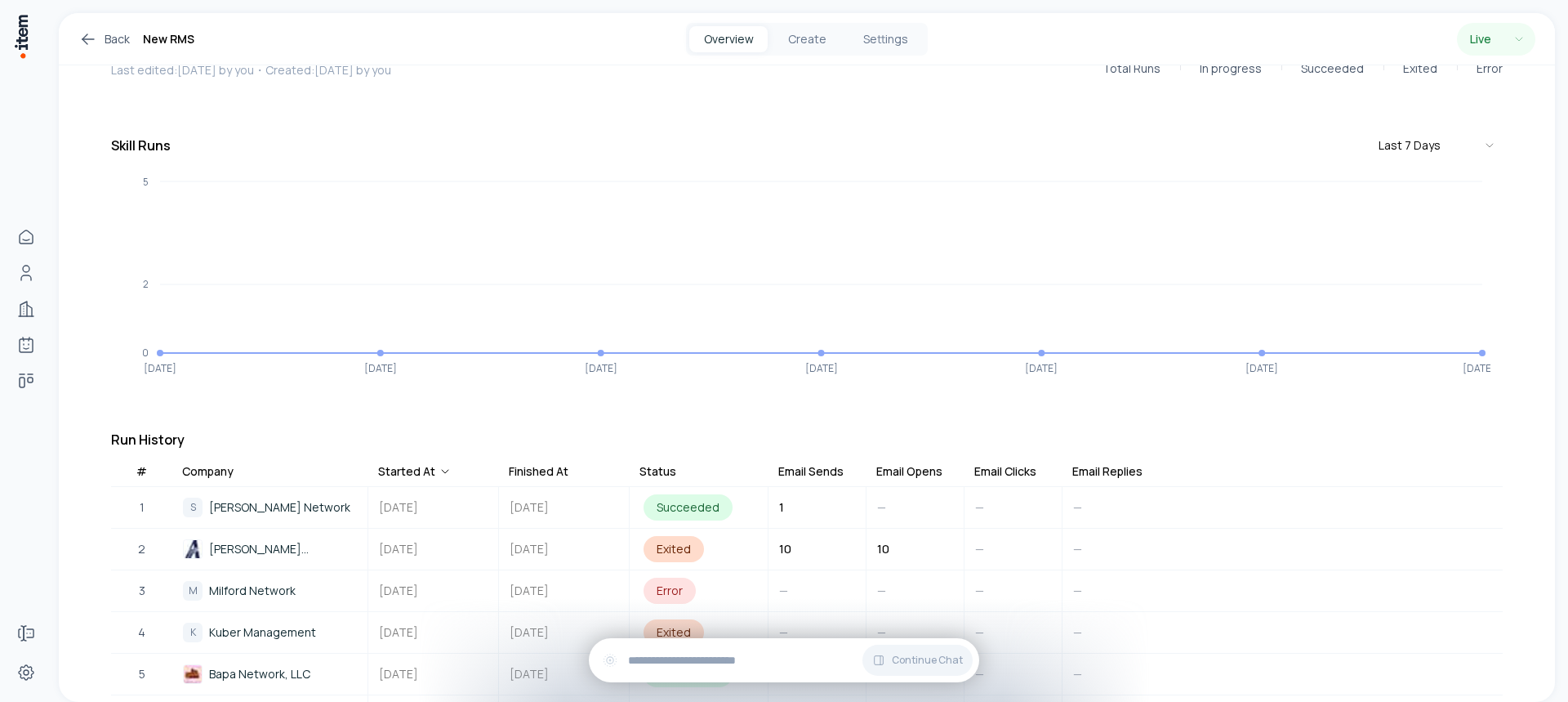
click at [916, 465] on div "Email Opens" at bounding box center [909, 472] width 67 height 17
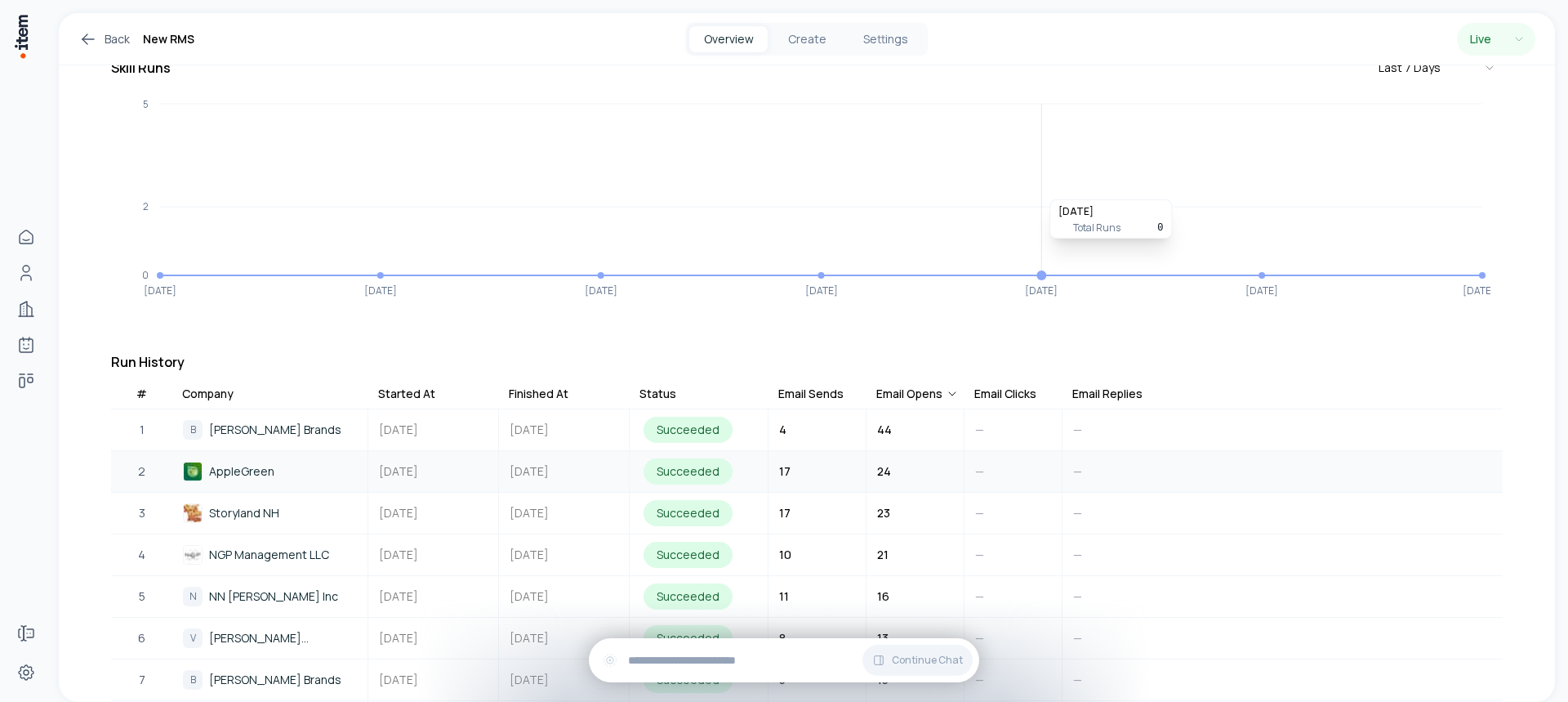
scroll to position [245, 0]
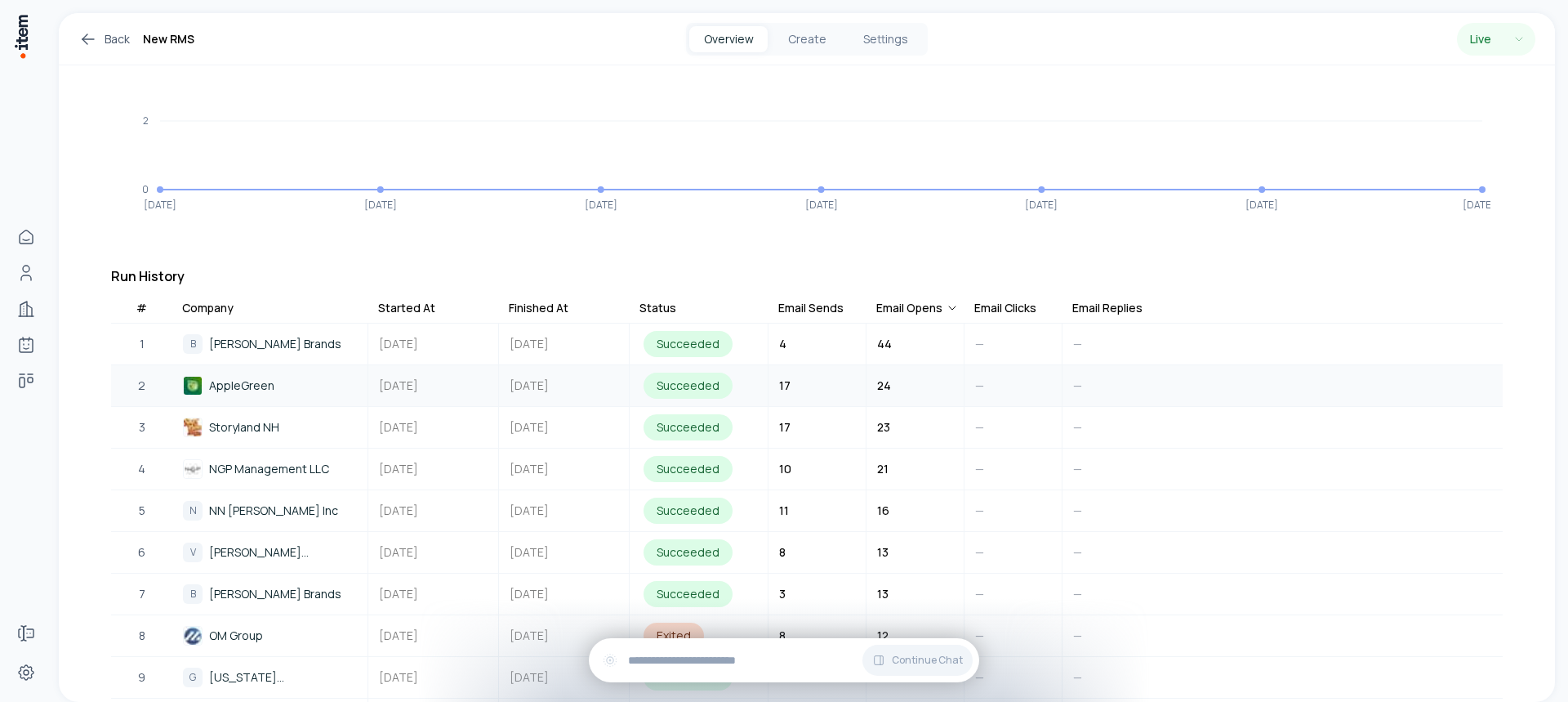
click at [901, 310] on div "Email Opens" at bounding box center [917, 308] width 82 height 17
click at [903, 310] on div "Email Opens" at bounding box center [917, 308] width 82 height 17
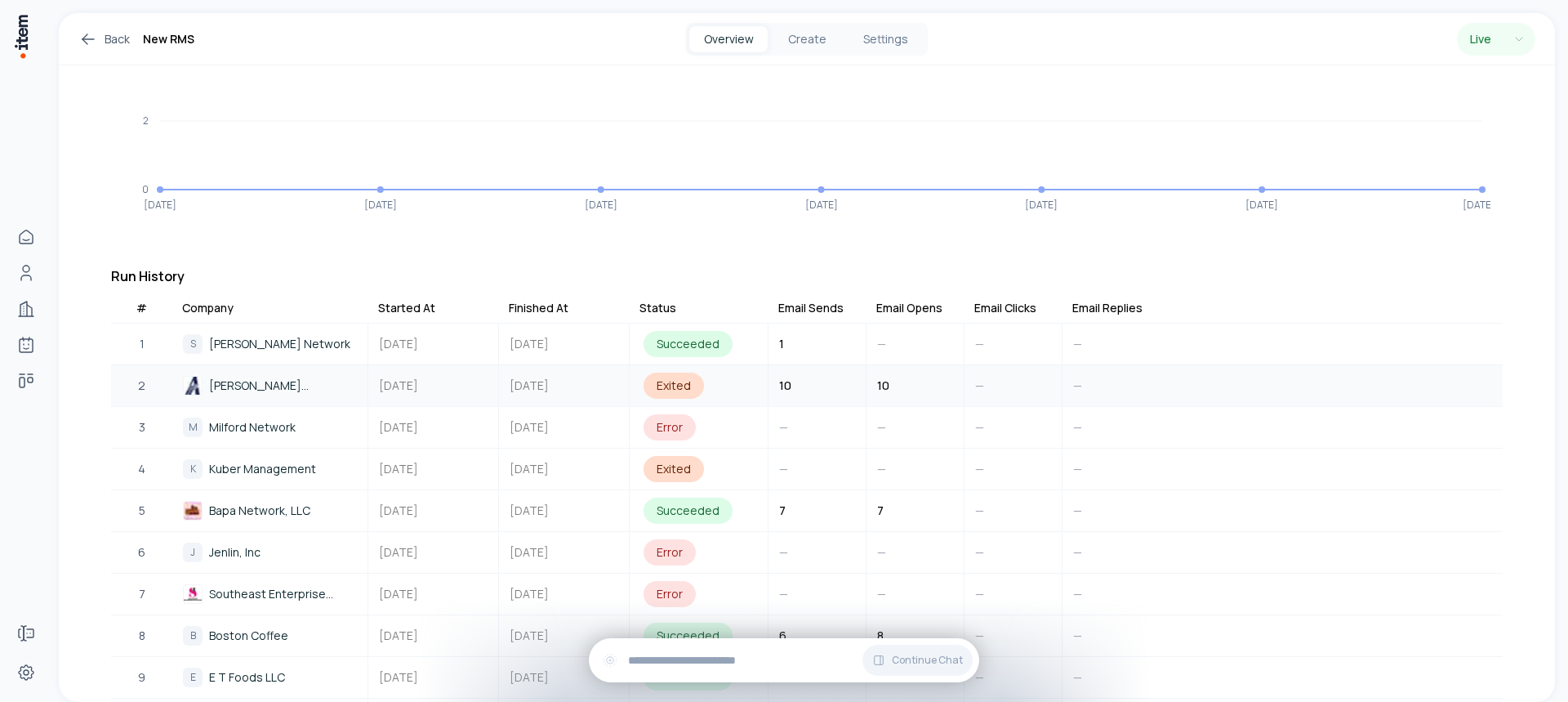
click at [919, 309] on div "Email Opens" at bounding box center [909, 308] width 67 height 17
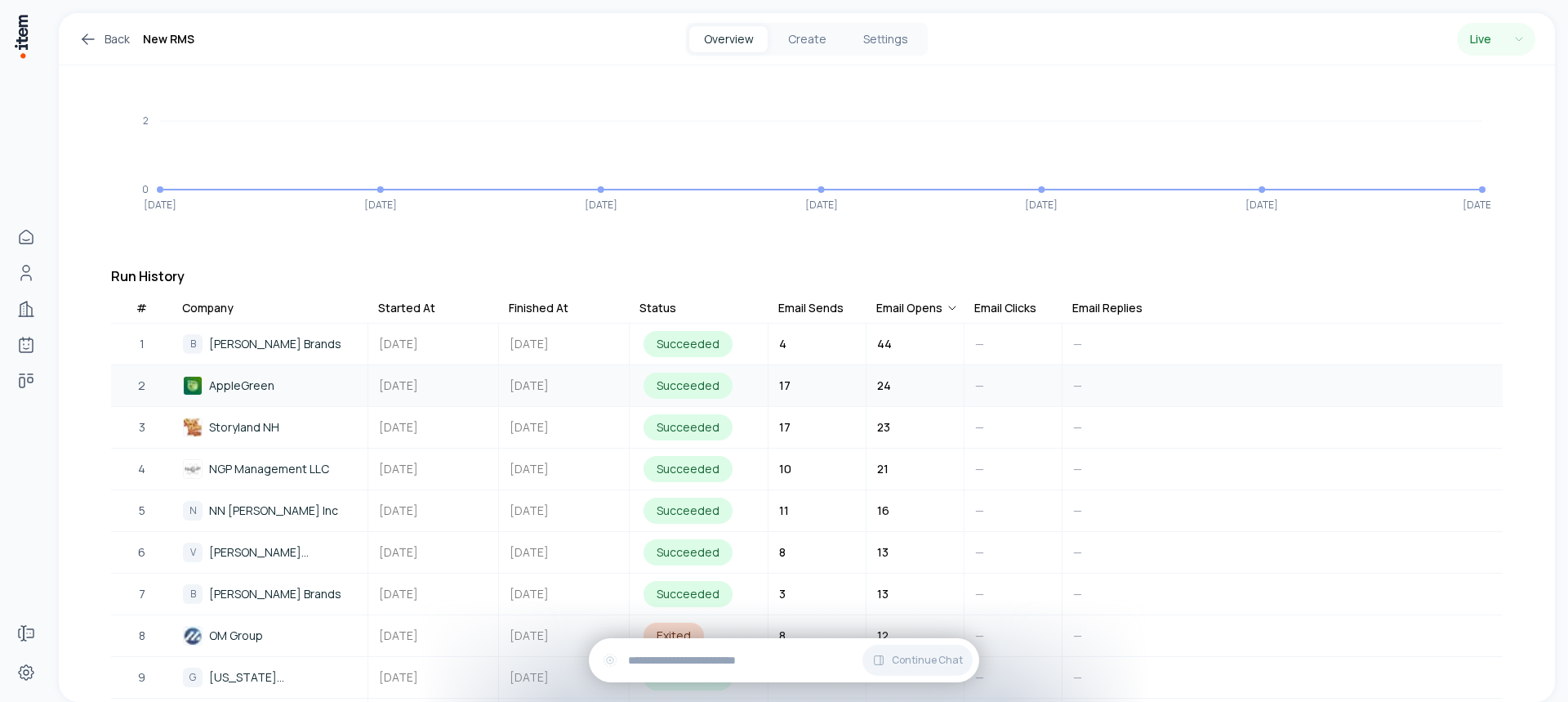
click at [920, 309] on div "Email Opens" at bounding box center [917, 308] width 82 height 17
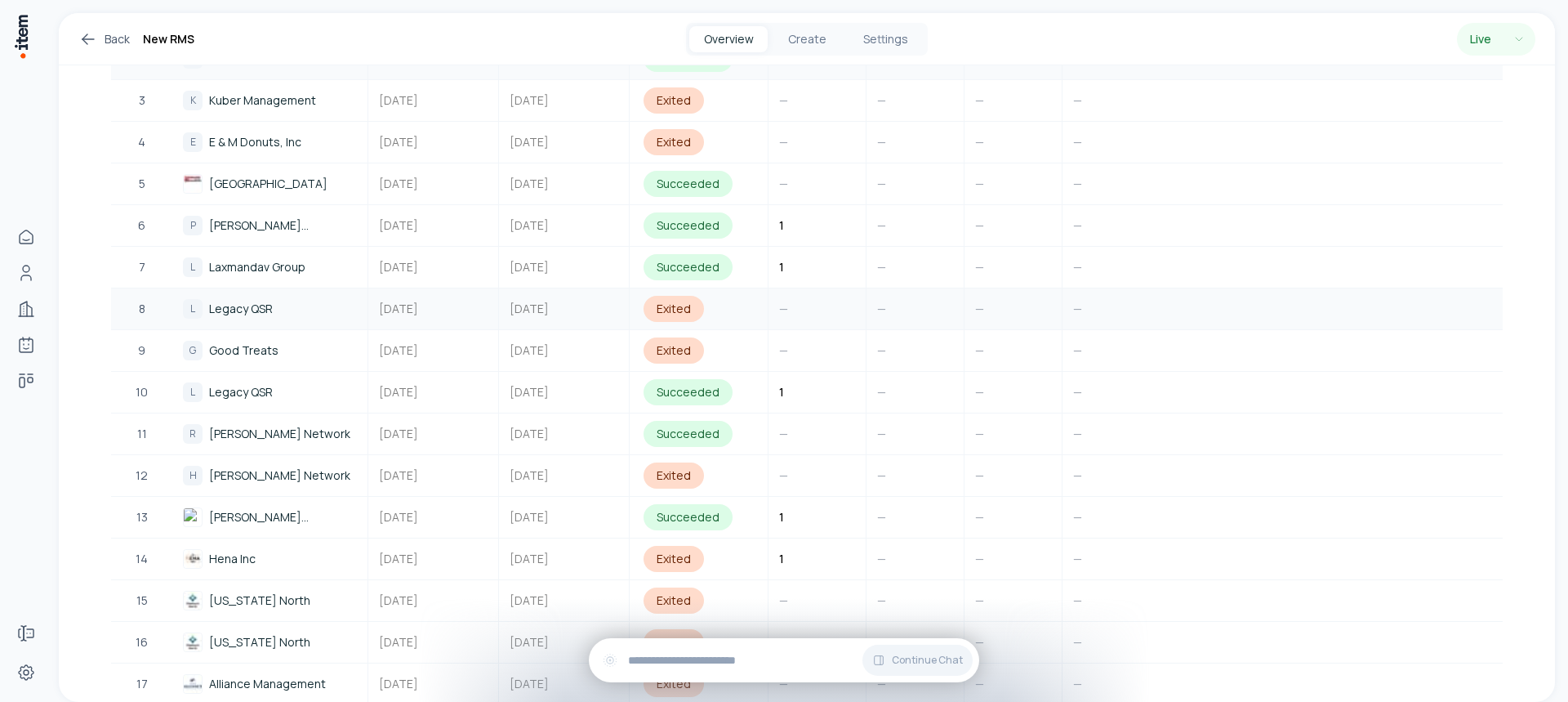
scroll to position [327, 0]
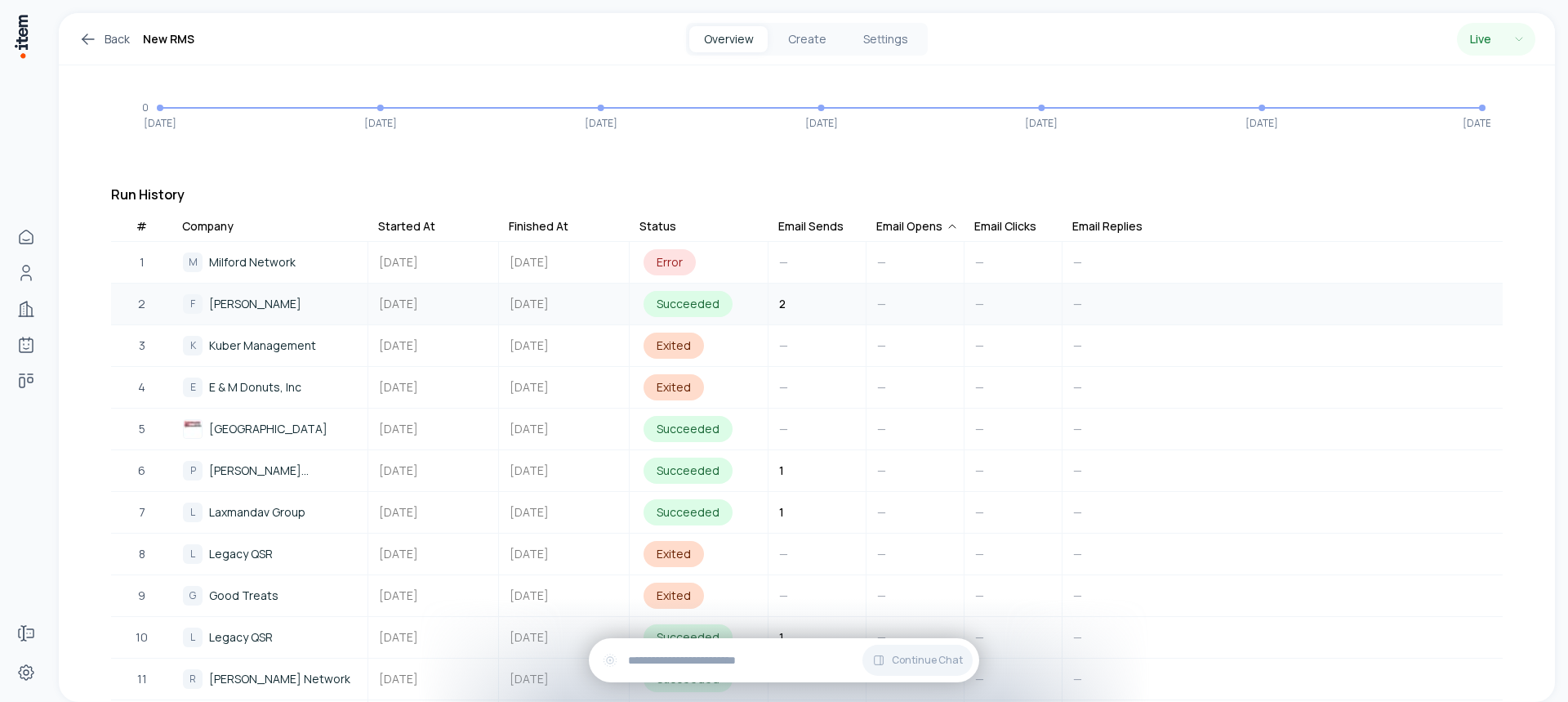
click at [940, 229] on div "Email Opens" at bounding box center [917, 226] width 82 height 17
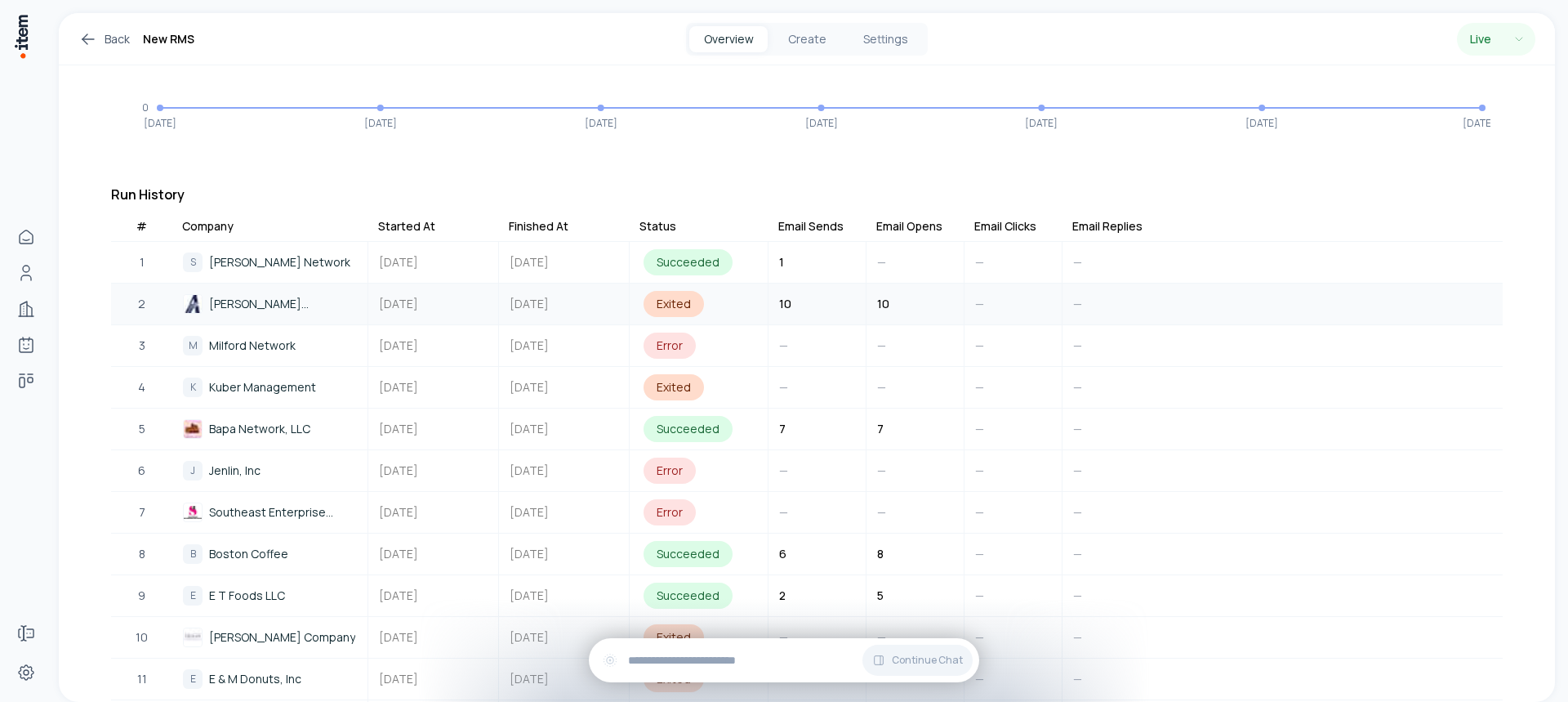
click at [939, 229] on div "Email Opens" at bounding box center [909, 226] width 67 height 17
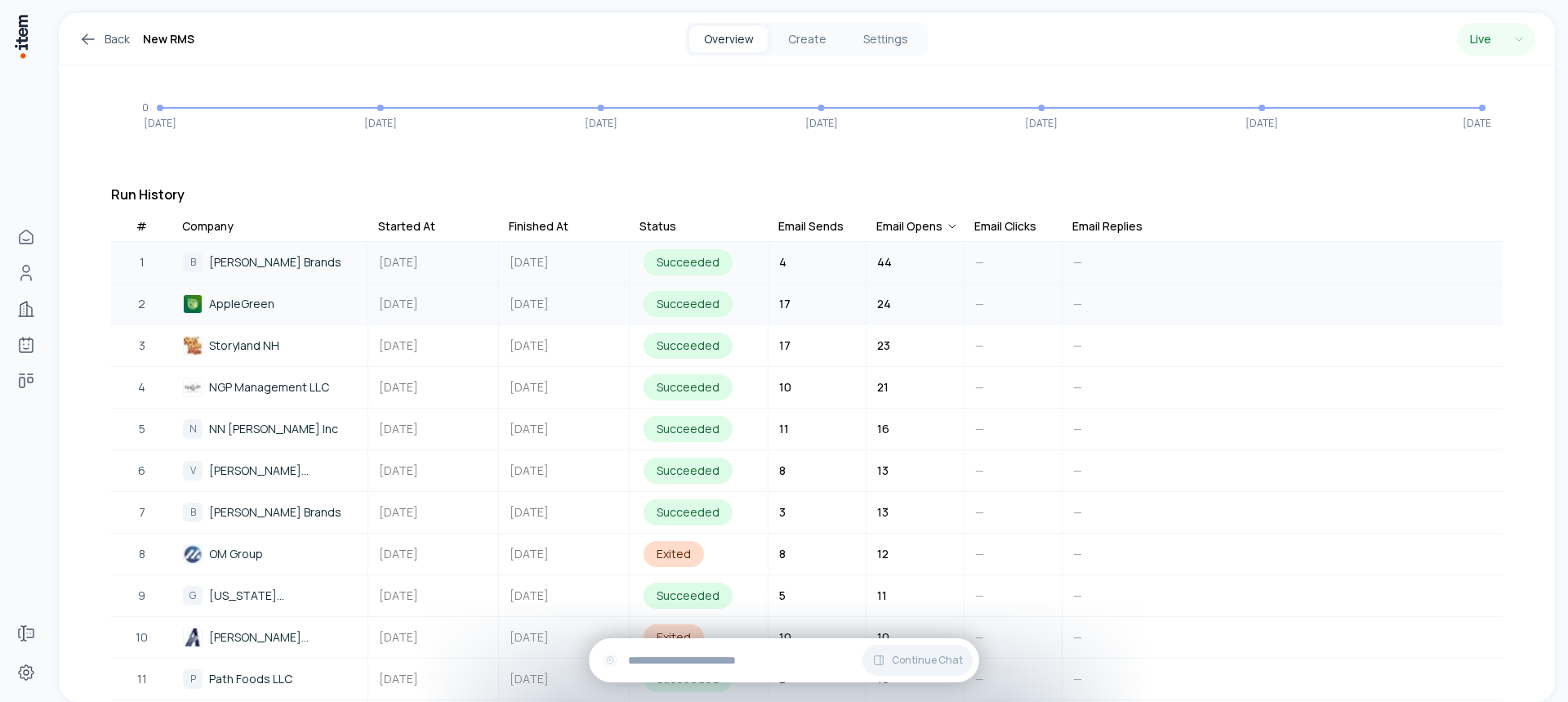
click at [258, 262] on span "[PERSON_NAME] Brands" at bounding box center [275, 262] width 132 height 18
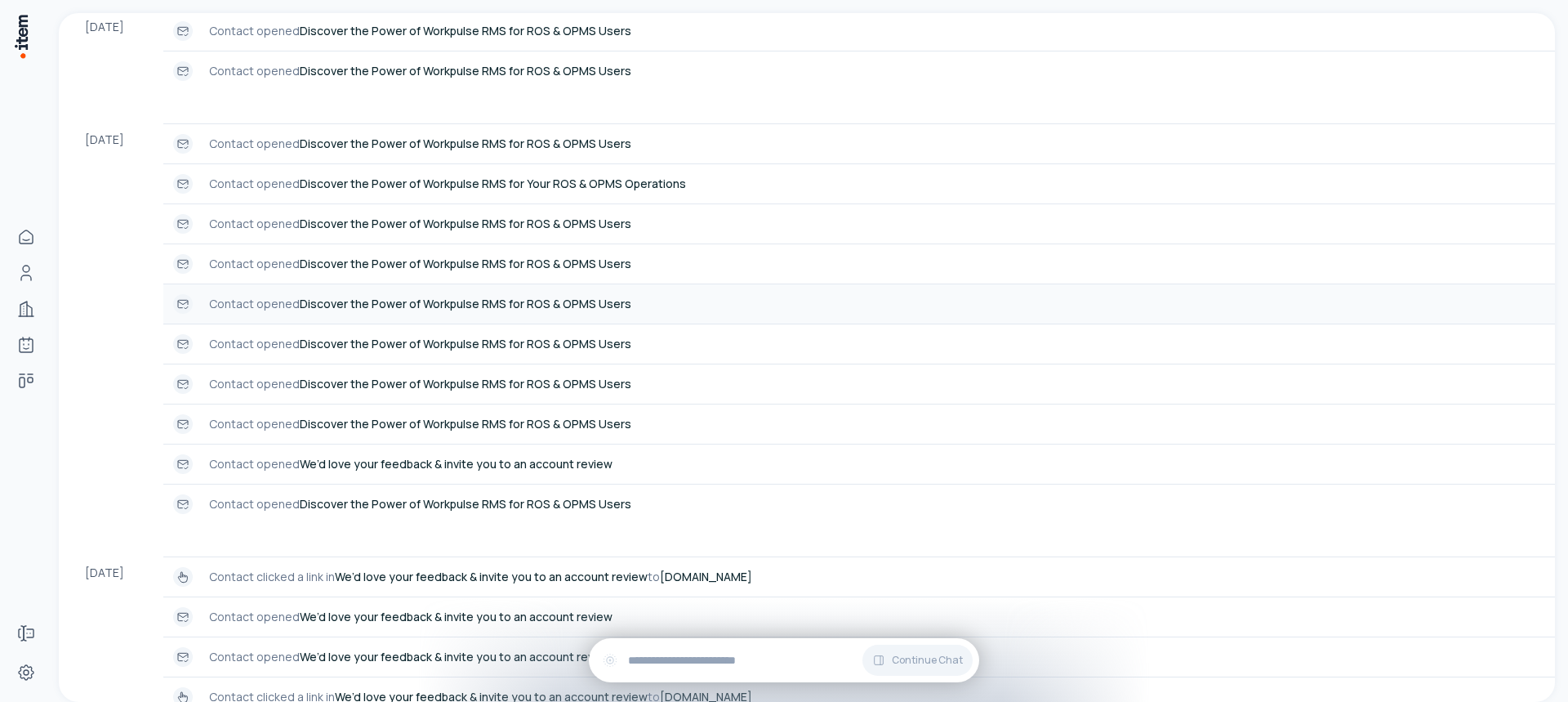
scroll to position [654, 0]
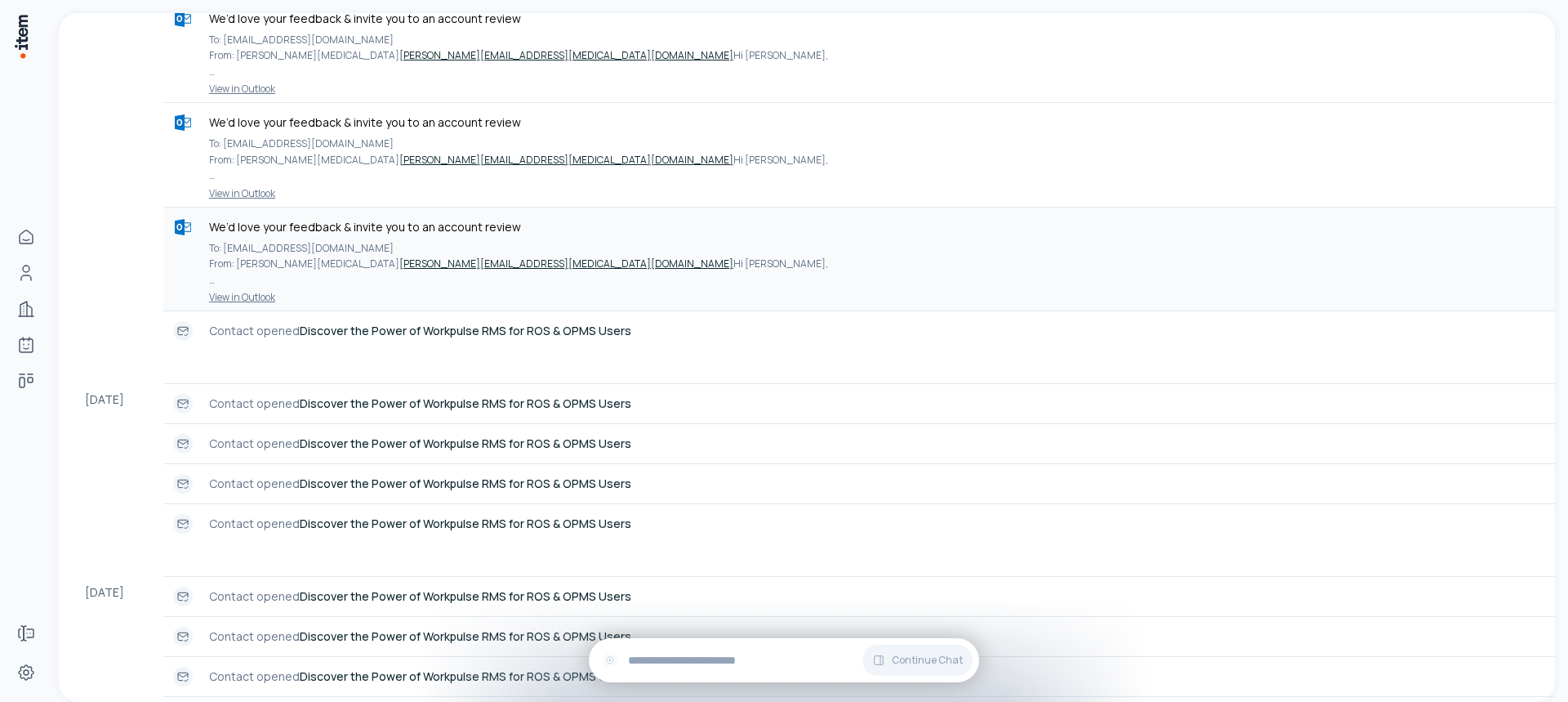
scroll to position [1389, 0]
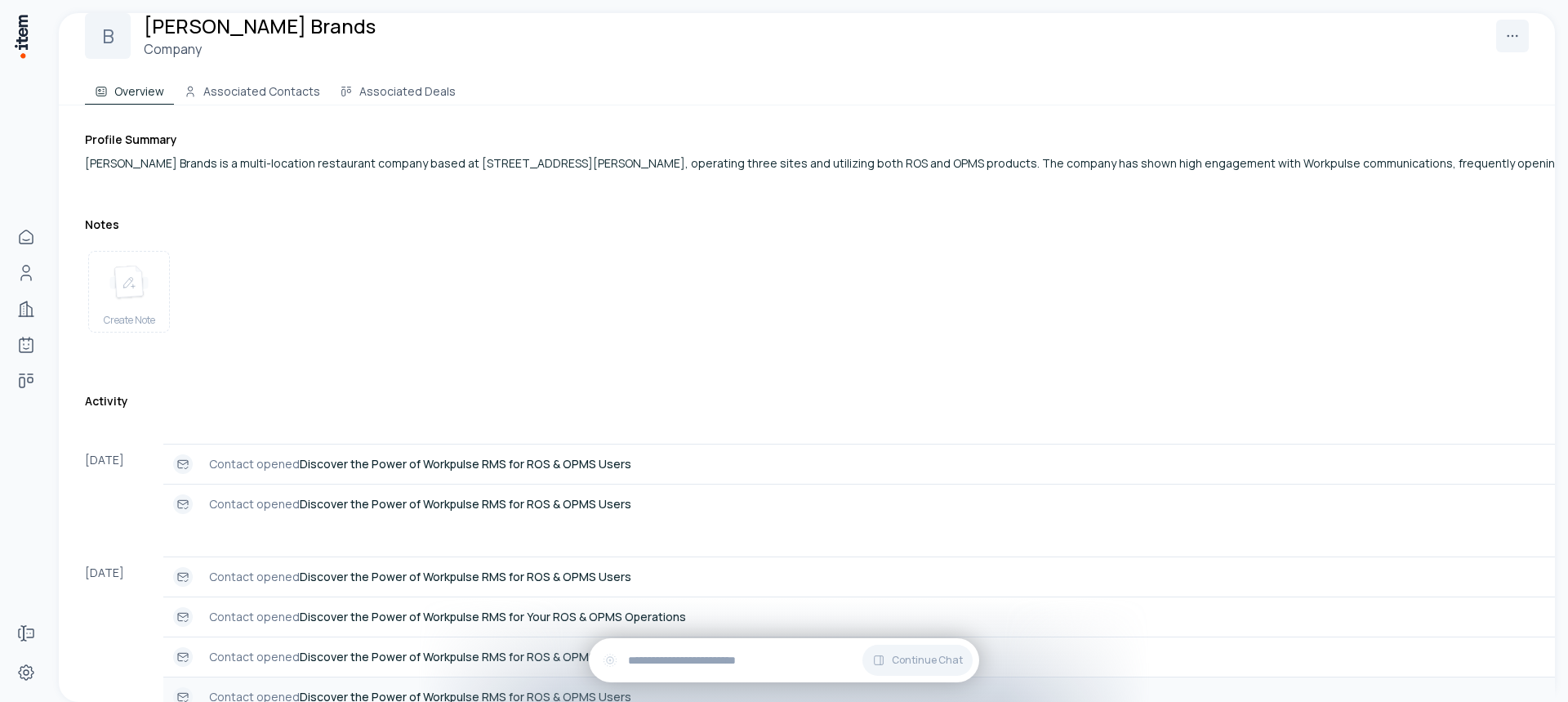
scroll to position [0, 0]
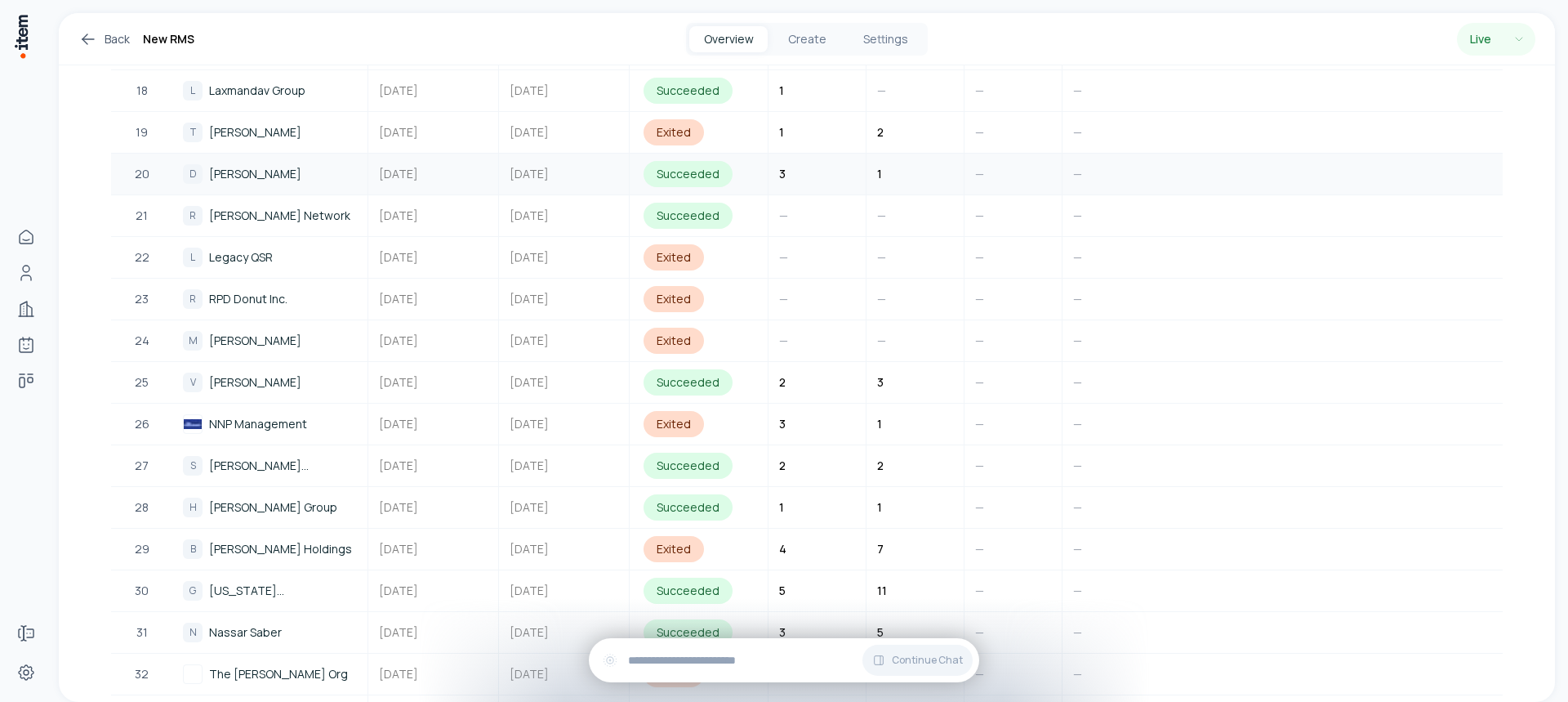
scroll to position [1308, 0]
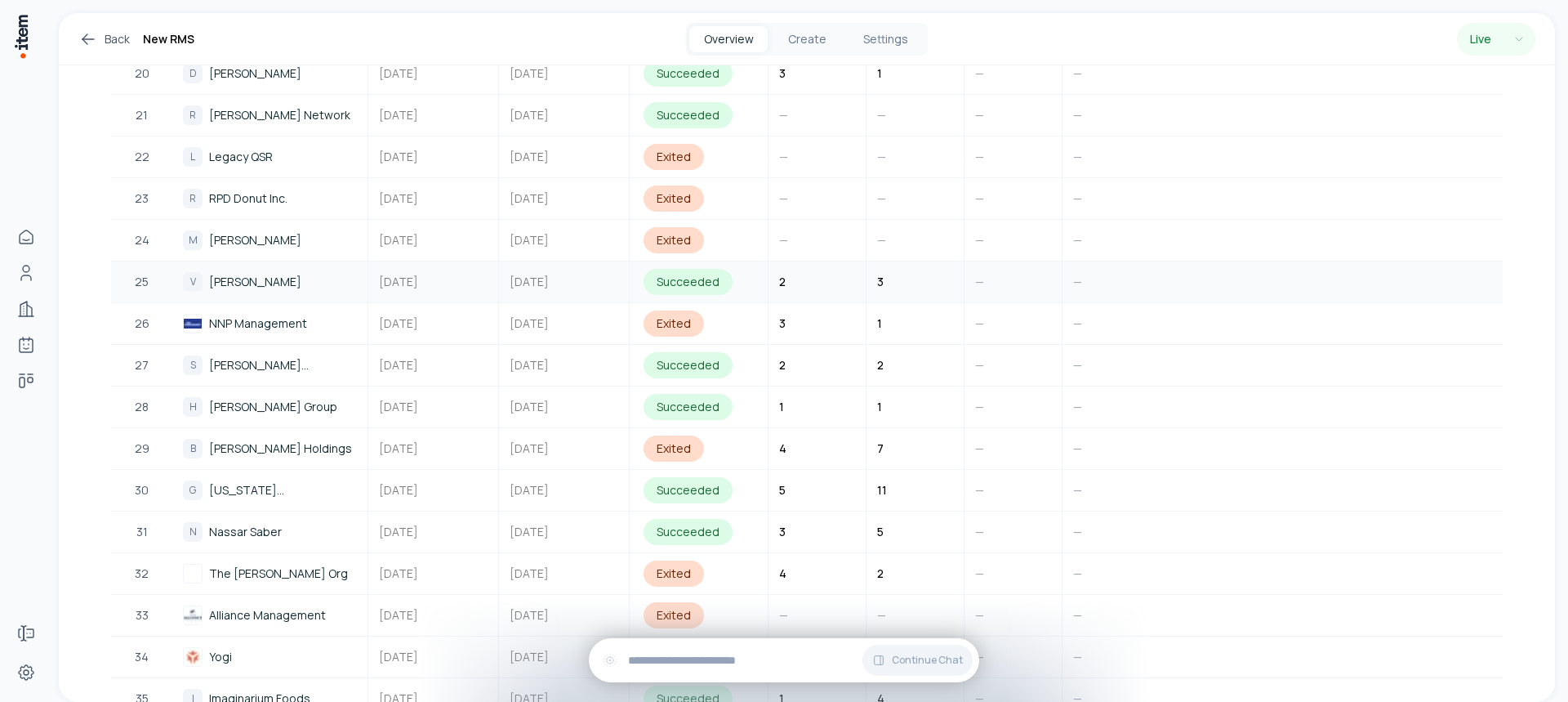
click at [253, 280] on span "[PERSON_NAME]" at bounding box center [255, 281] width 92 height 18
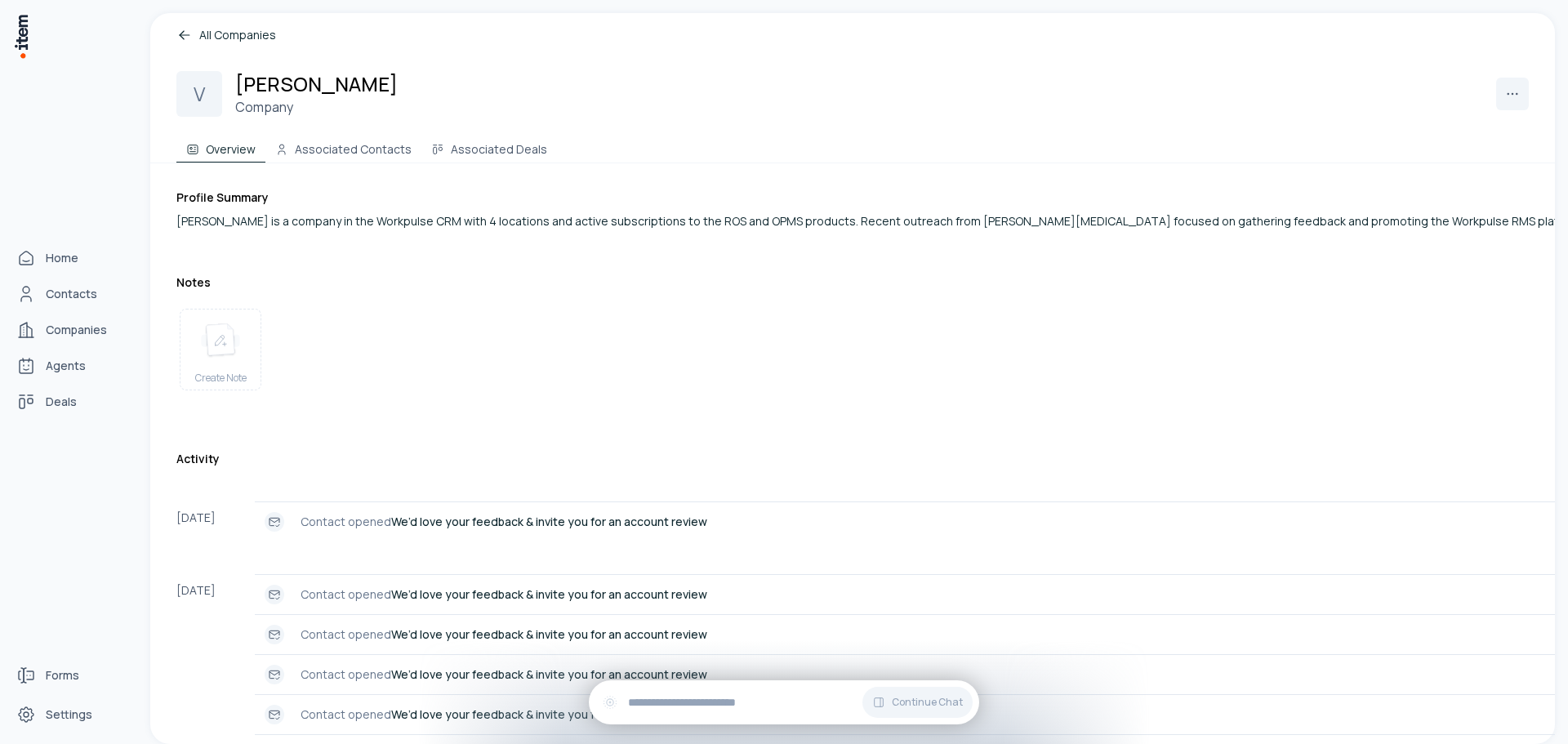
click at [21, 33] on img at bounding box center [21, 36] width 17 height 46
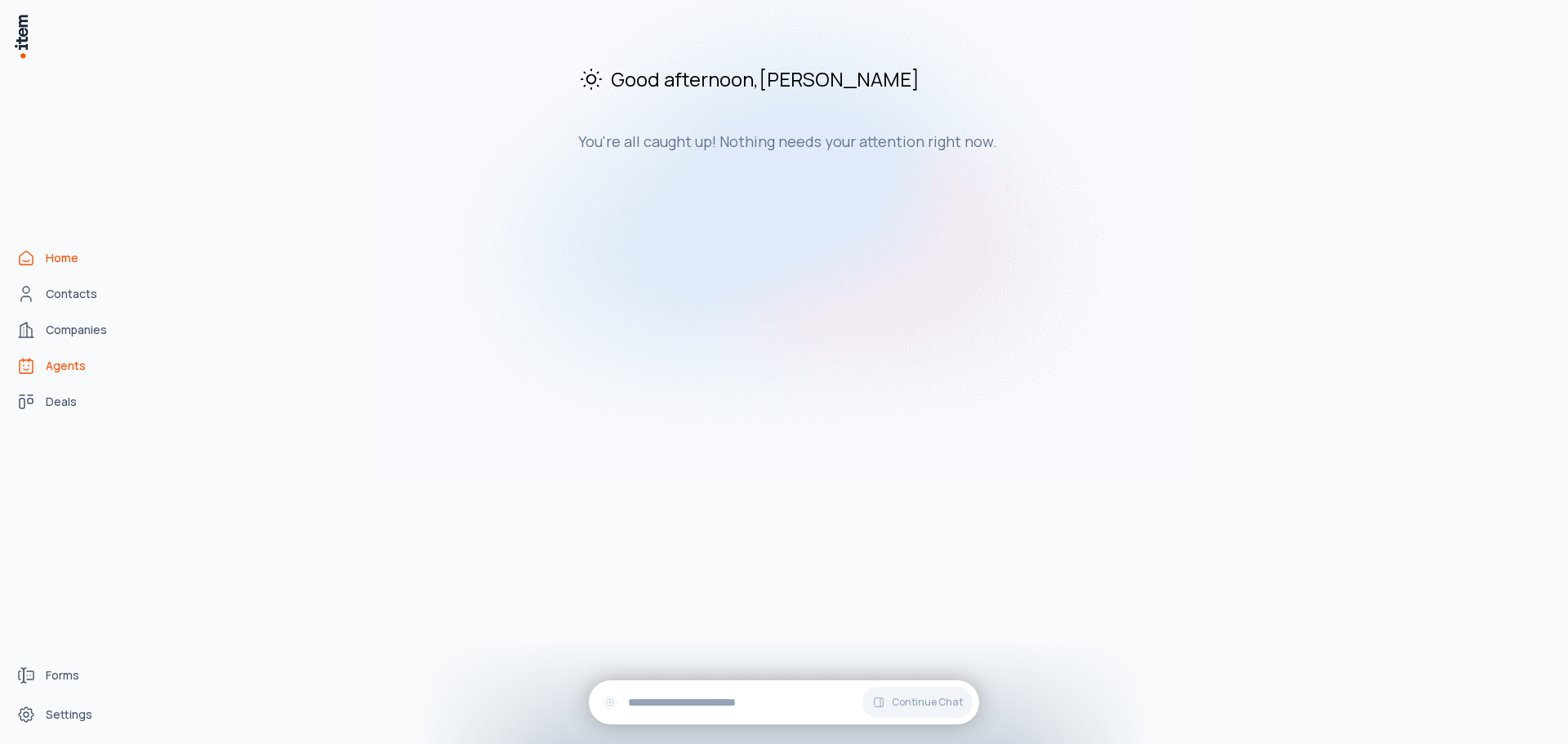
click at [84, 359] on span "Agents" at bounding box center [66, 365] width 40 height 17
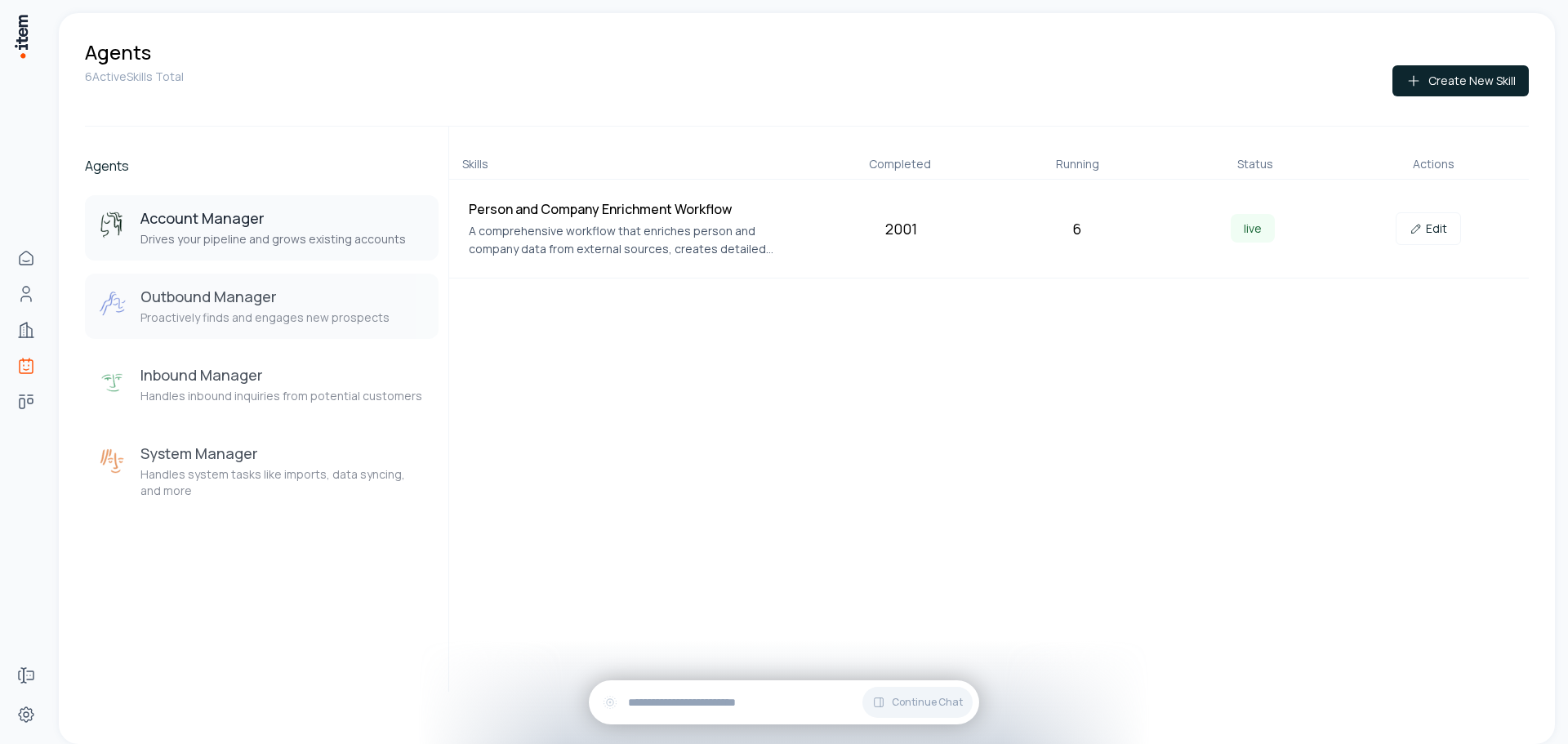
click at [228, 309] on p "Proactively finds and engages new prospects" at bounding box center [265, 317] width 249 height 17
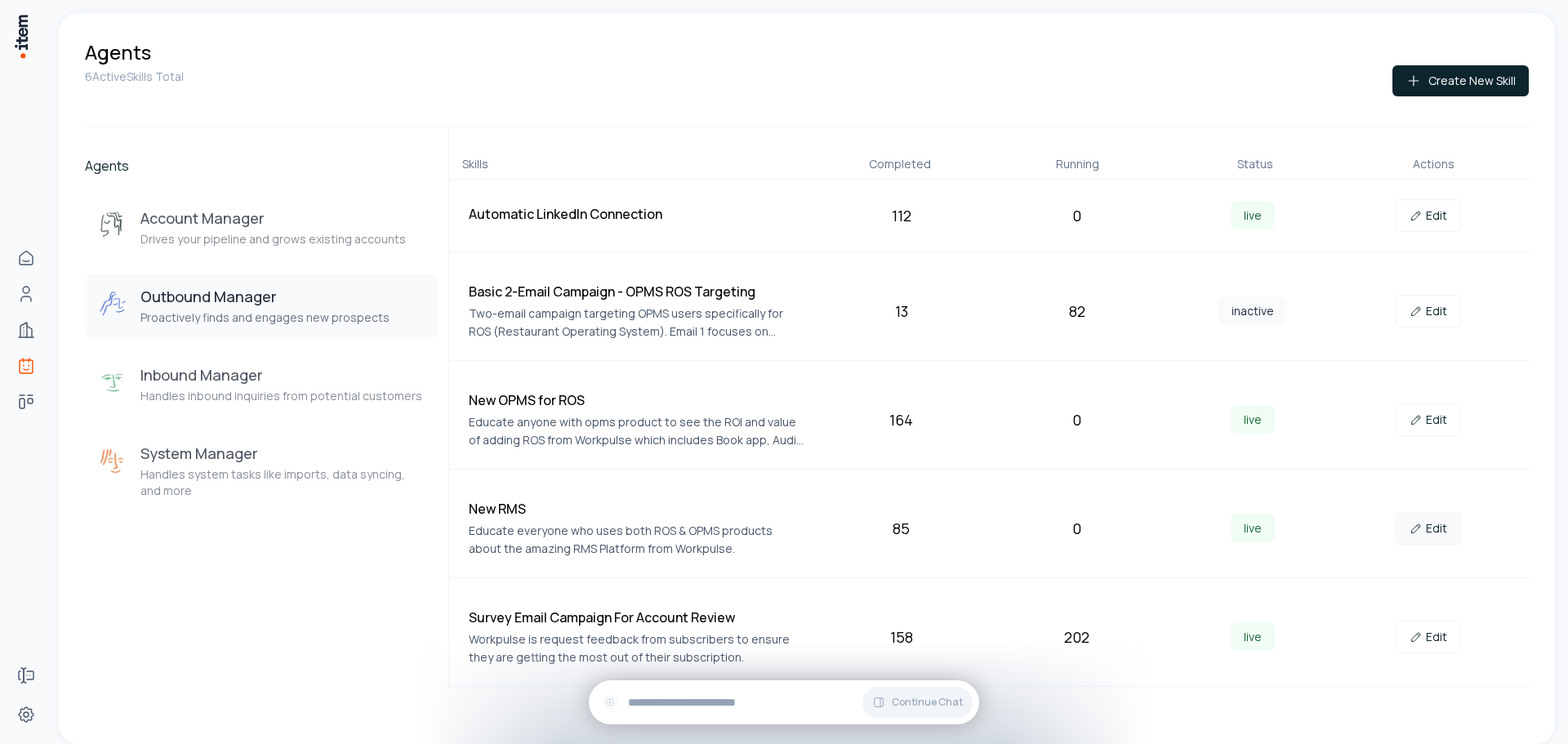
click at [1445, 528] on link "Edit" at bounding box center [1428, 528] width 66 height 32
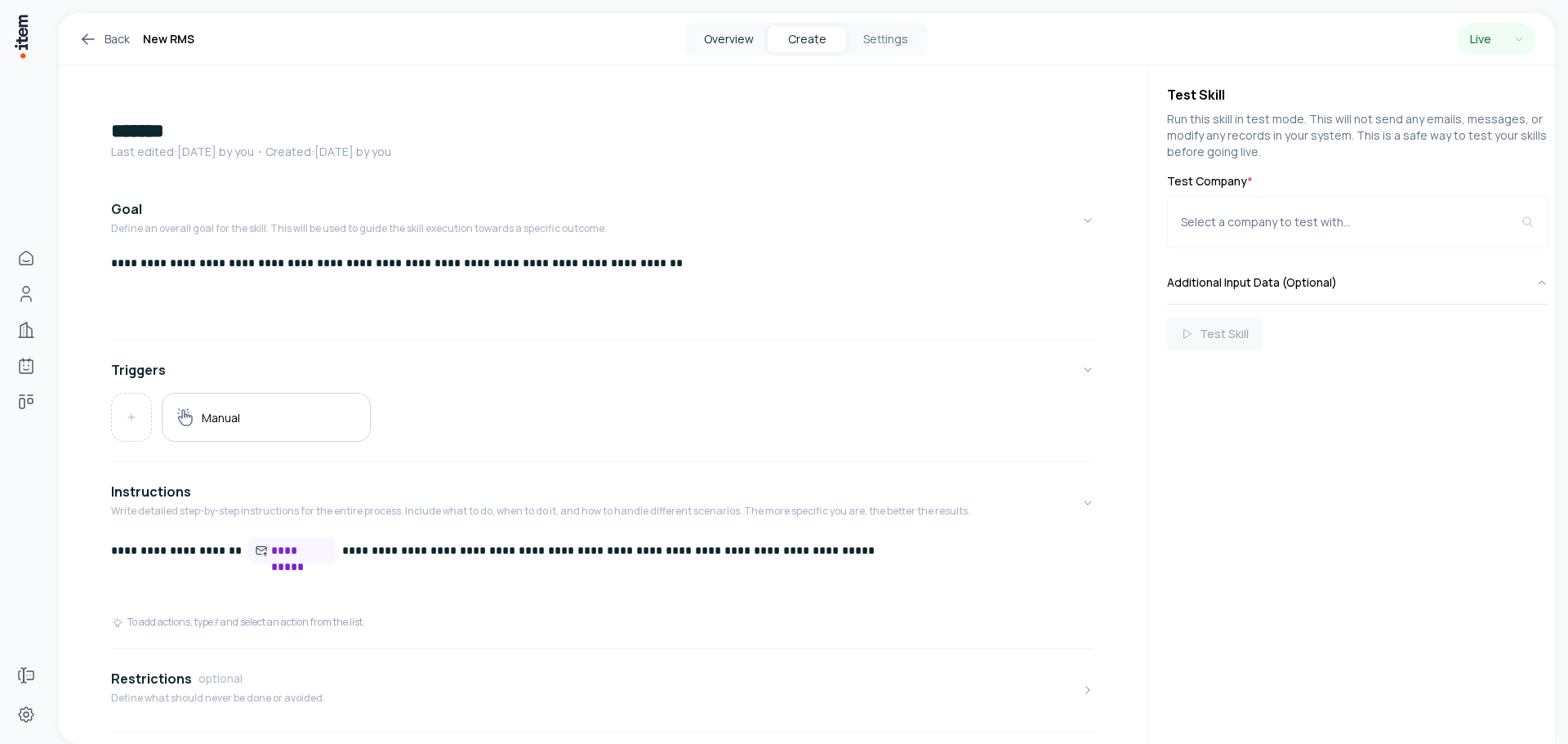
click at [726, 42] on button "Overview" at bounding box center [728, 39] width 78 height 26
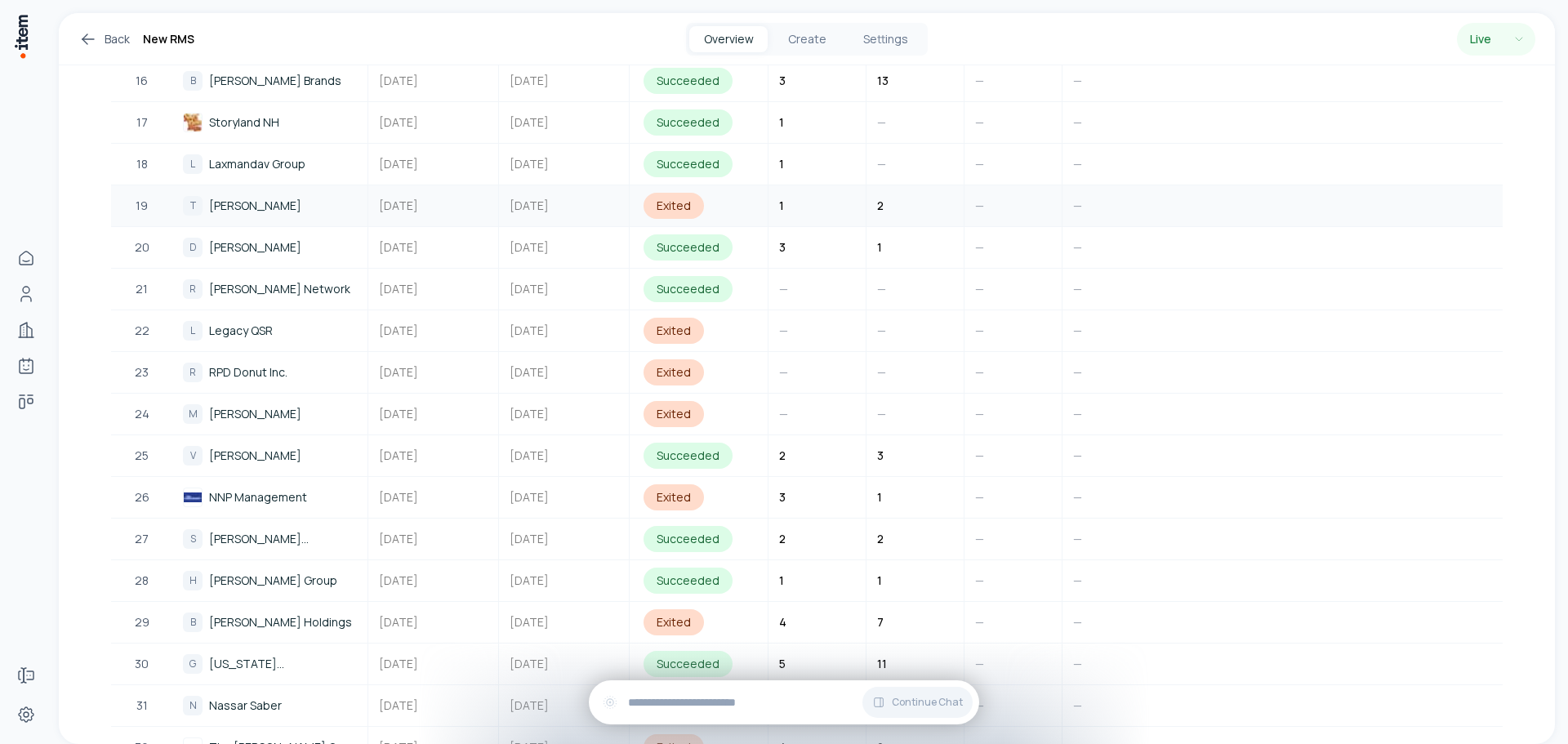
scroll to position [1144, 0]
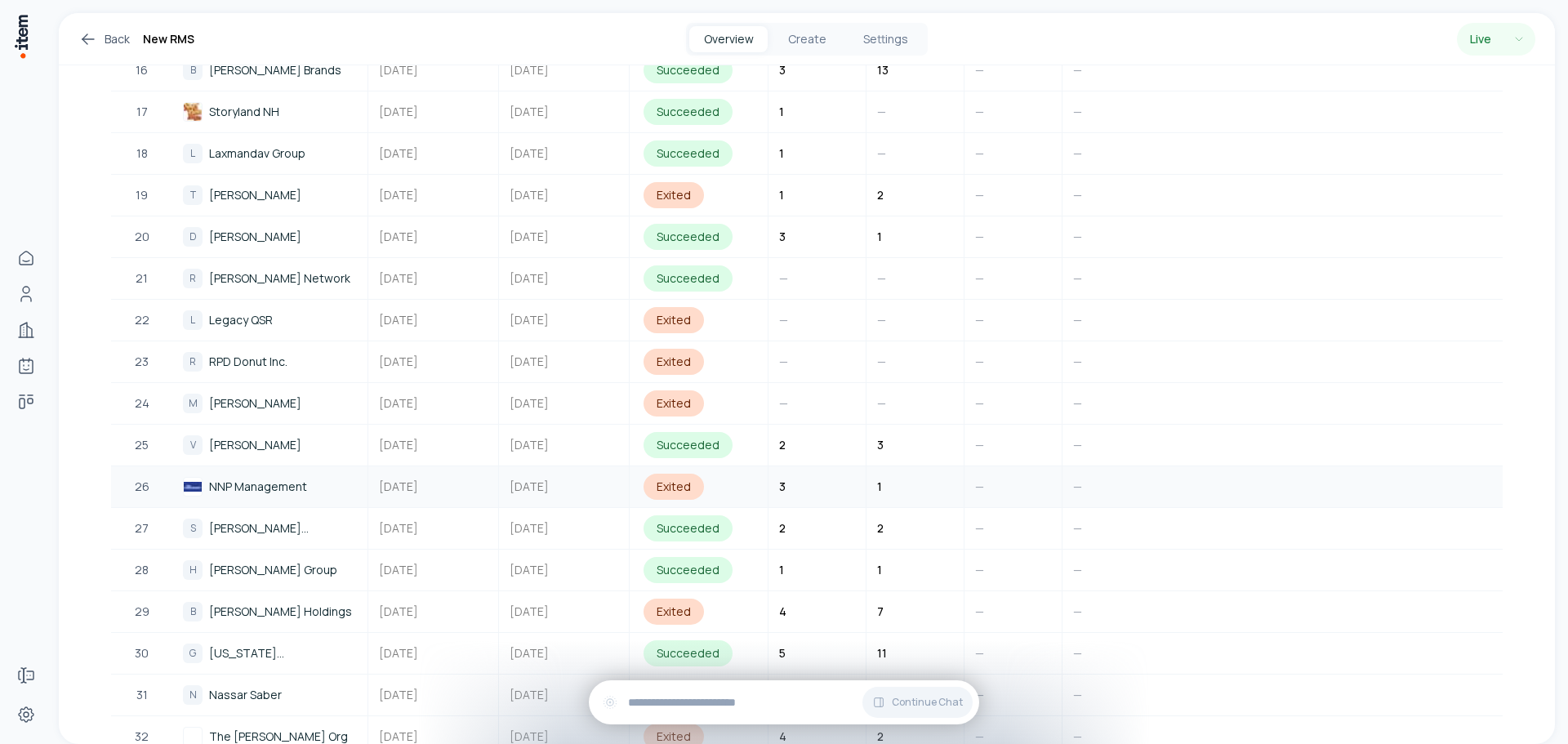
click at [291, 478] on span "NNP Management" at bounding box center [258, 486] width 98 height 18
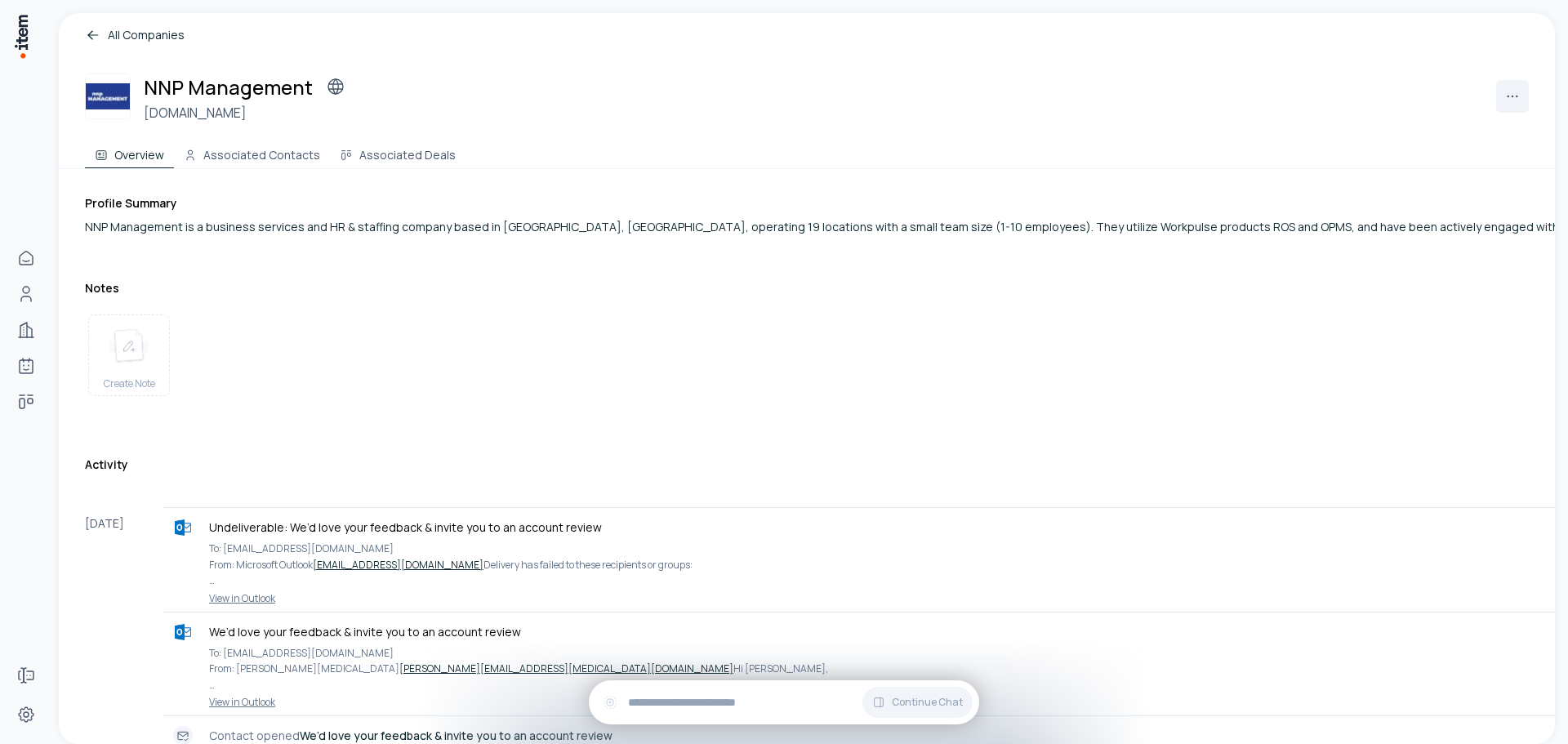
click at [145, 38] on link "All Companies" at bounding box center [807, 35] width 1444 height 18
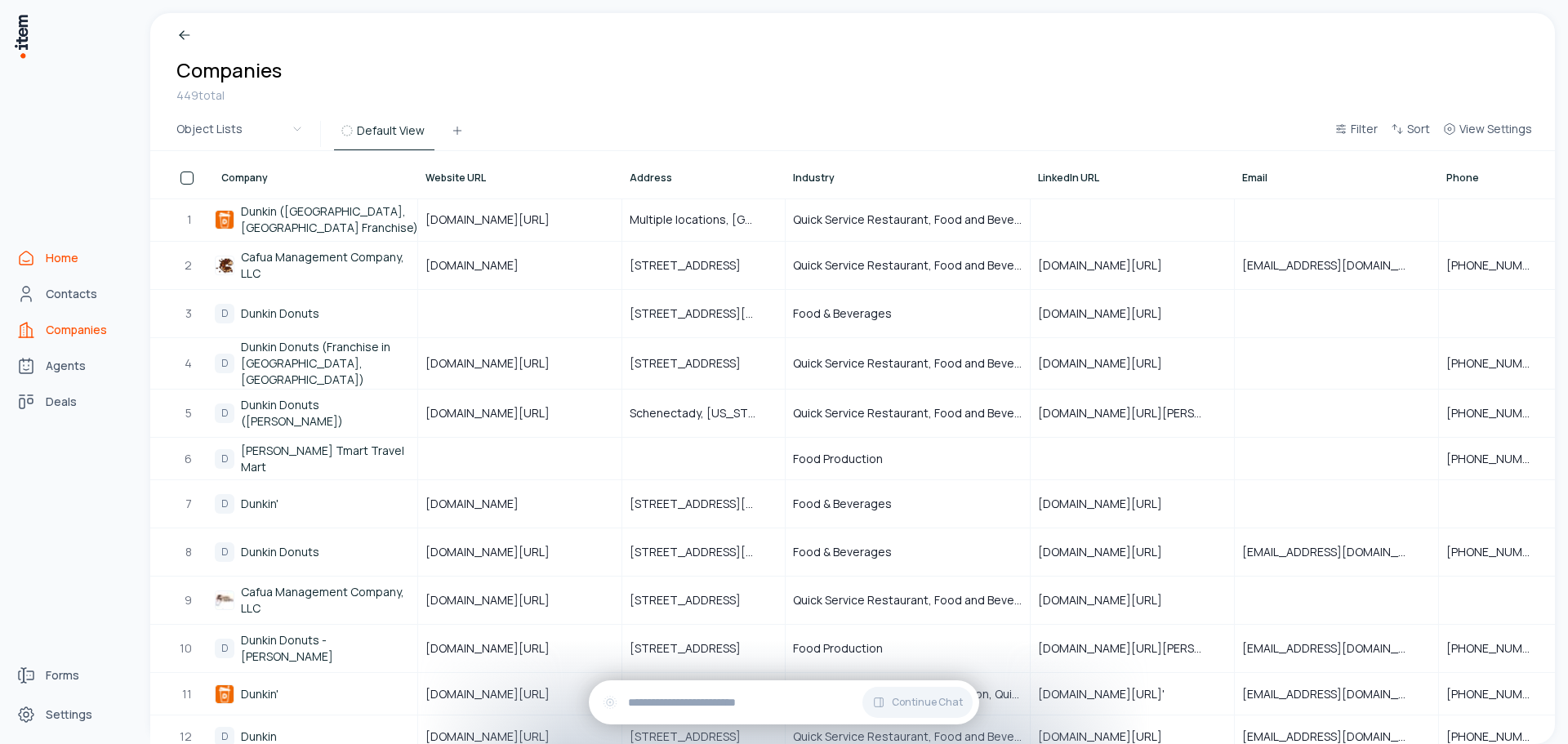
click at [57, 259] on span "Home" at bounding box center [61, 258] width 32 height 17
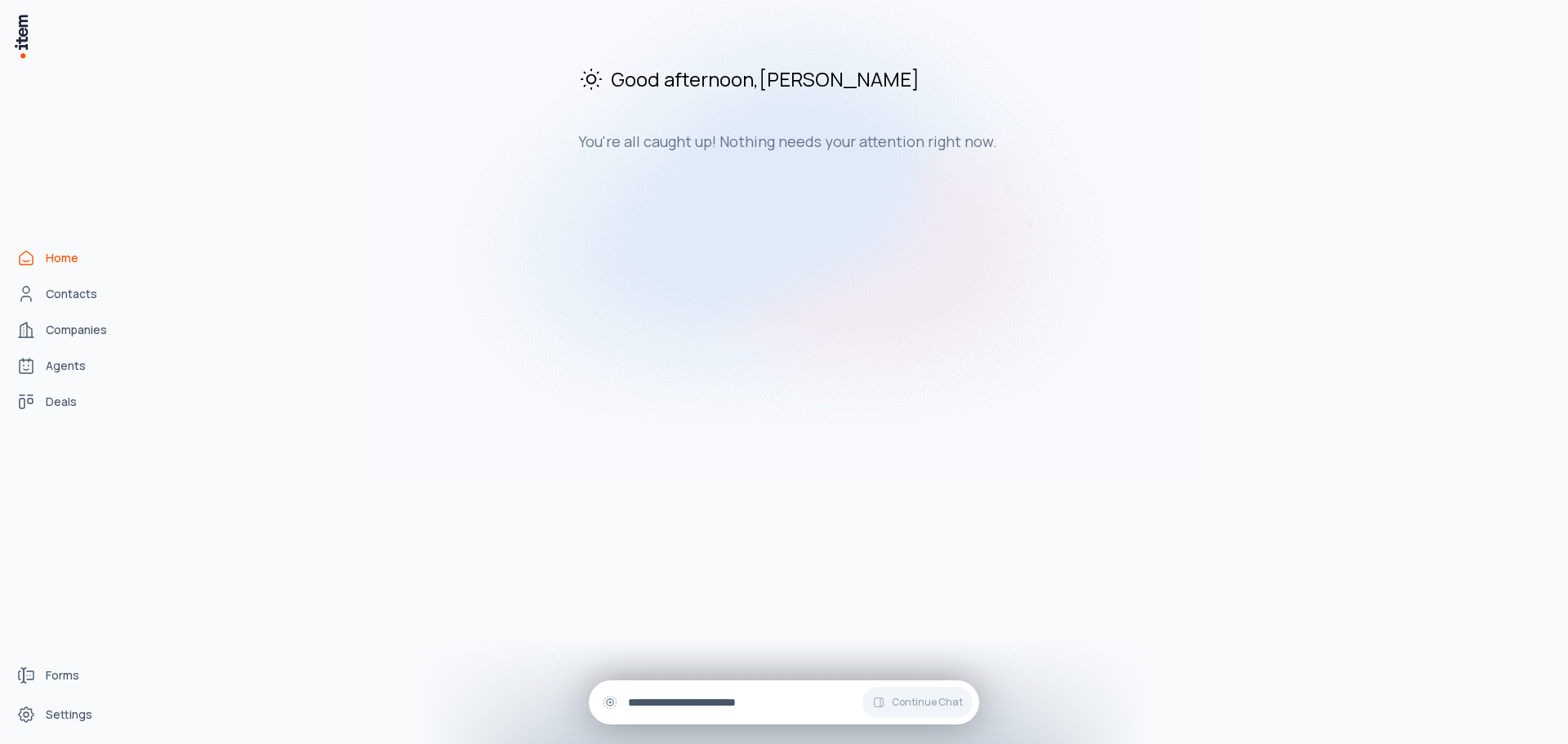
click at [752, 697] on input "text" at bounding box center [797, 702] width 338 height 18
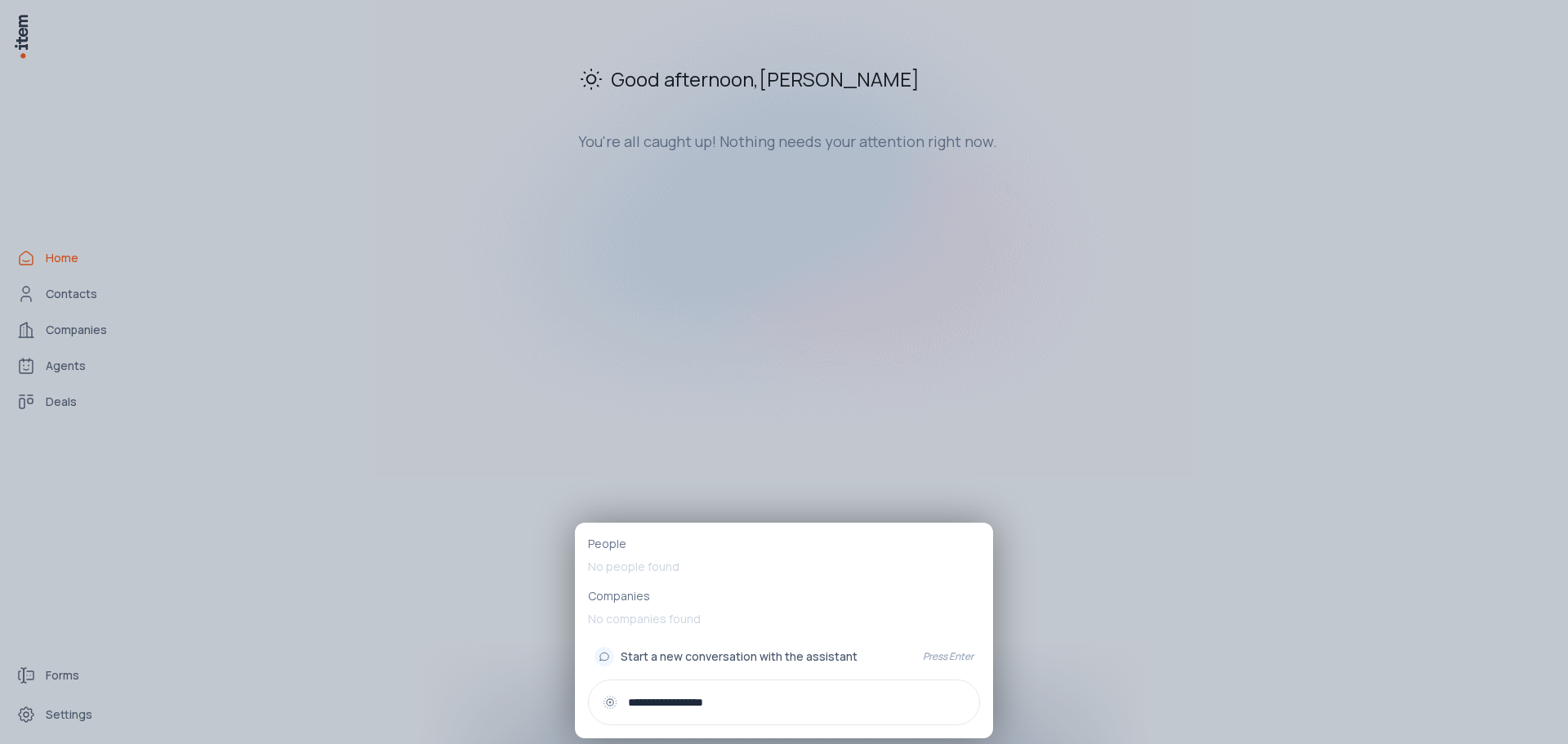
type input "**********"
click at [956, 658] on p "Press Enter" at bounding box center [948, 656] width 51 height 13
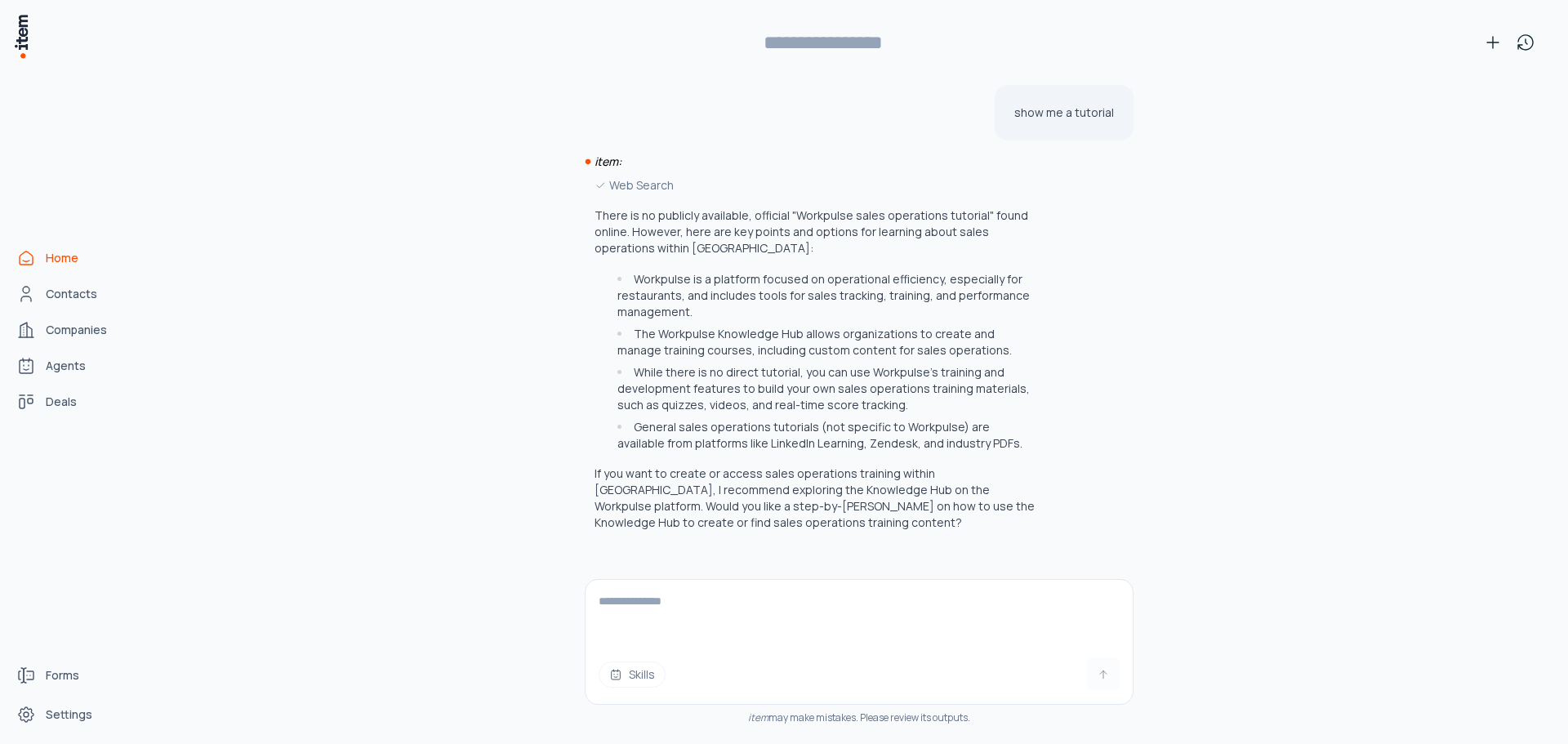
type input "**********"
type textarea "**********"
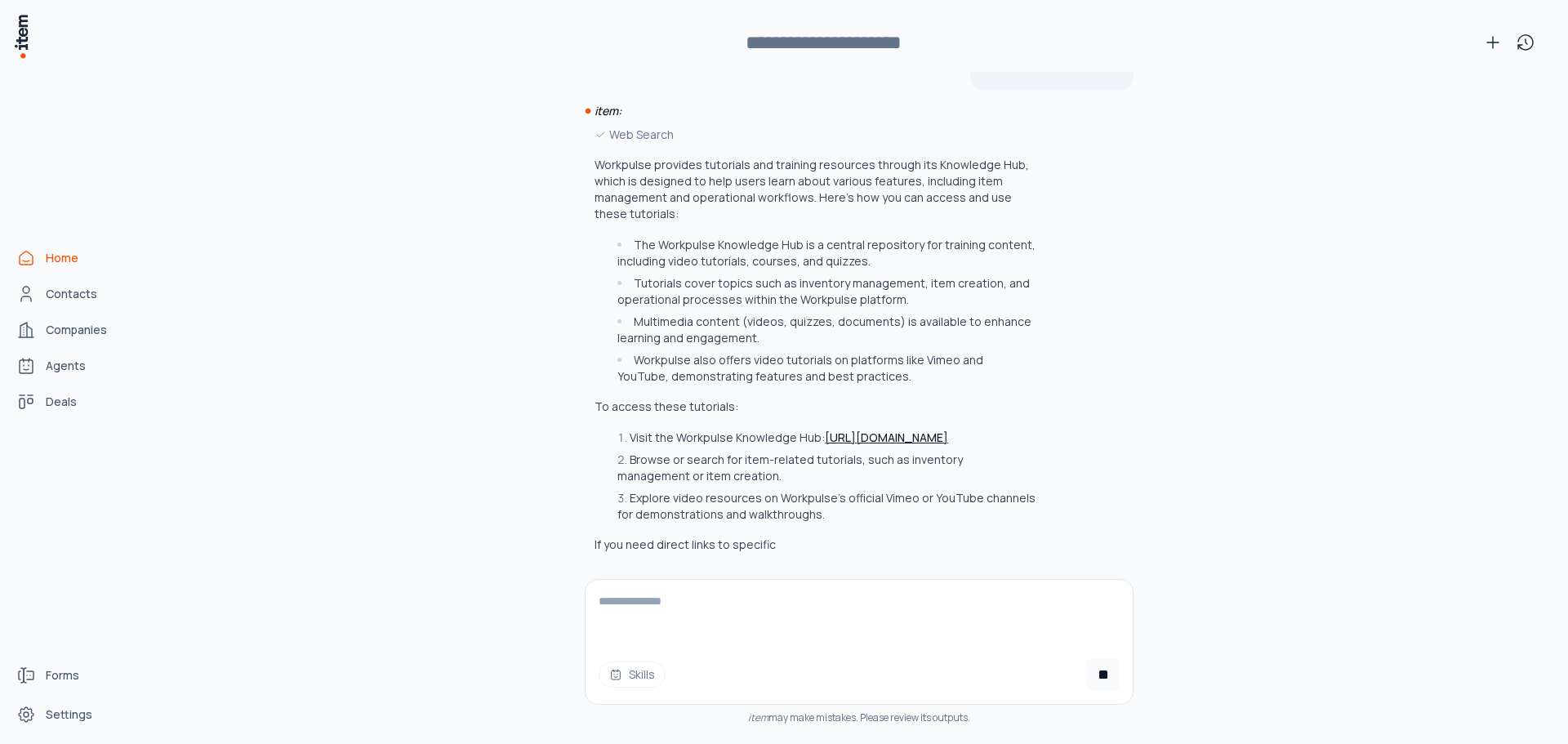
scroll to position [572, 0]
